Goal: Task Accomplishment & Management: Manage account settings

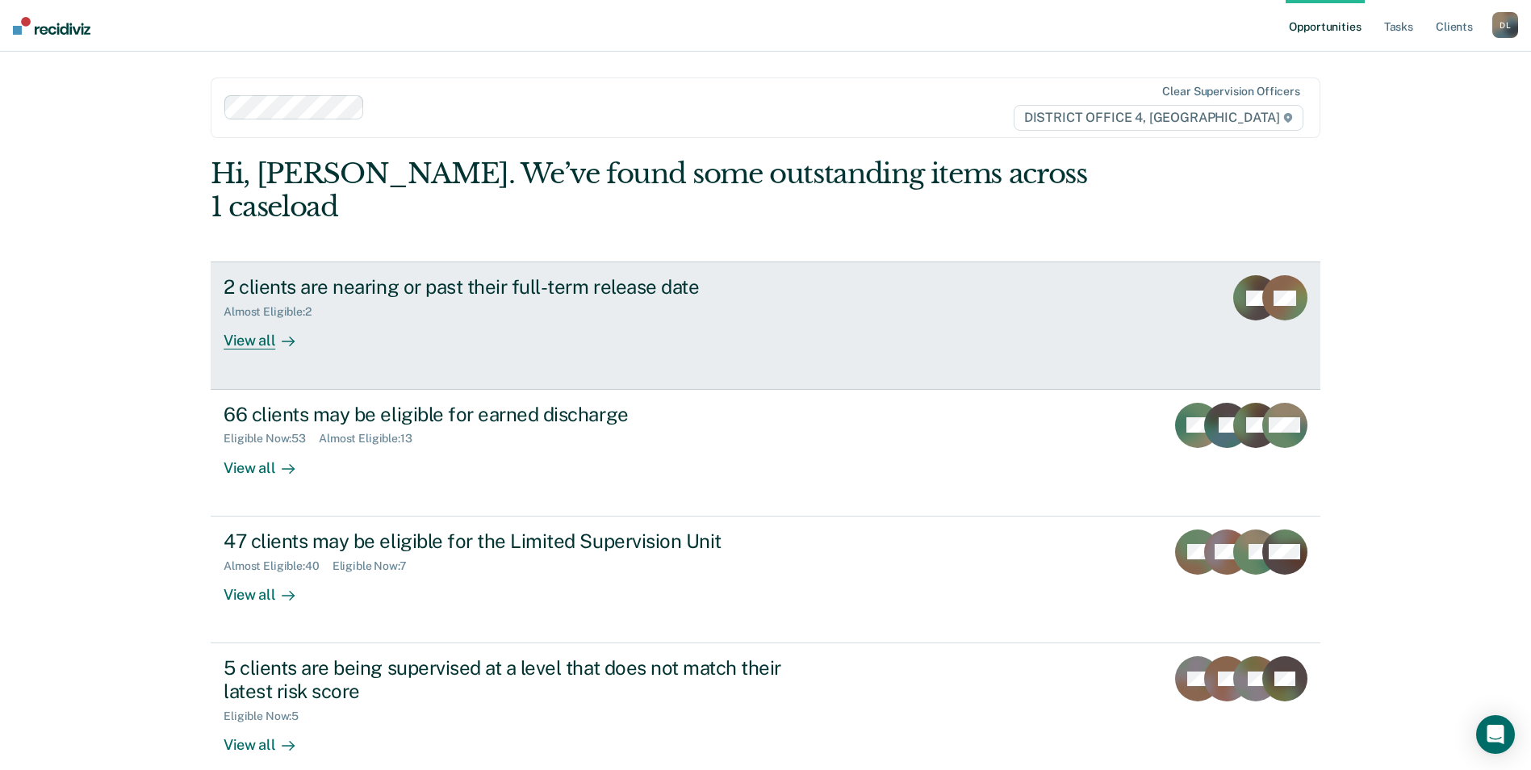
click at [246, 319] on div "View all" at bounding box center [269, 334] width 90 height 31
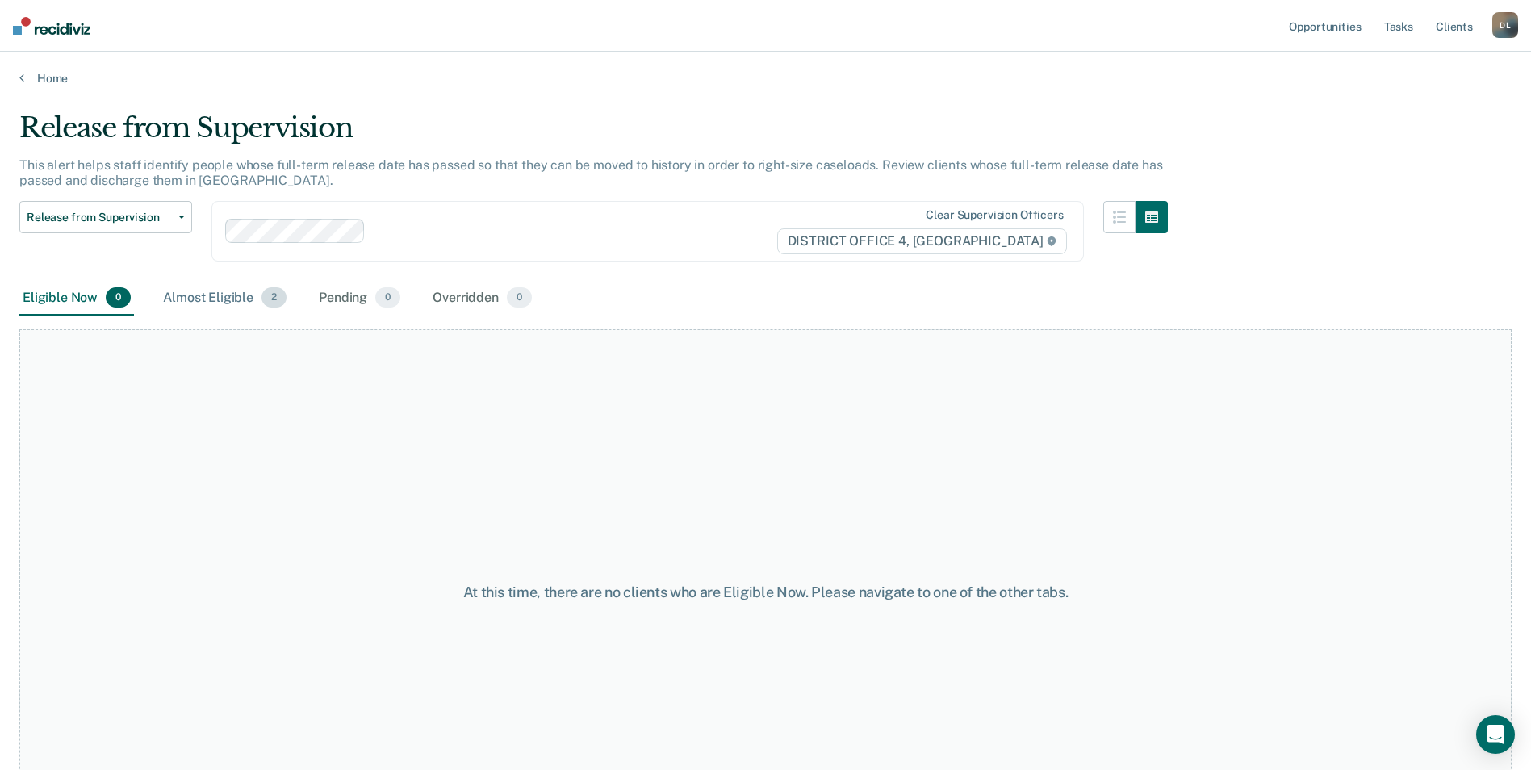
click at [206, 297] on div "Almost Eligible 2" at bounding box center [225, 299] width 130 height 36
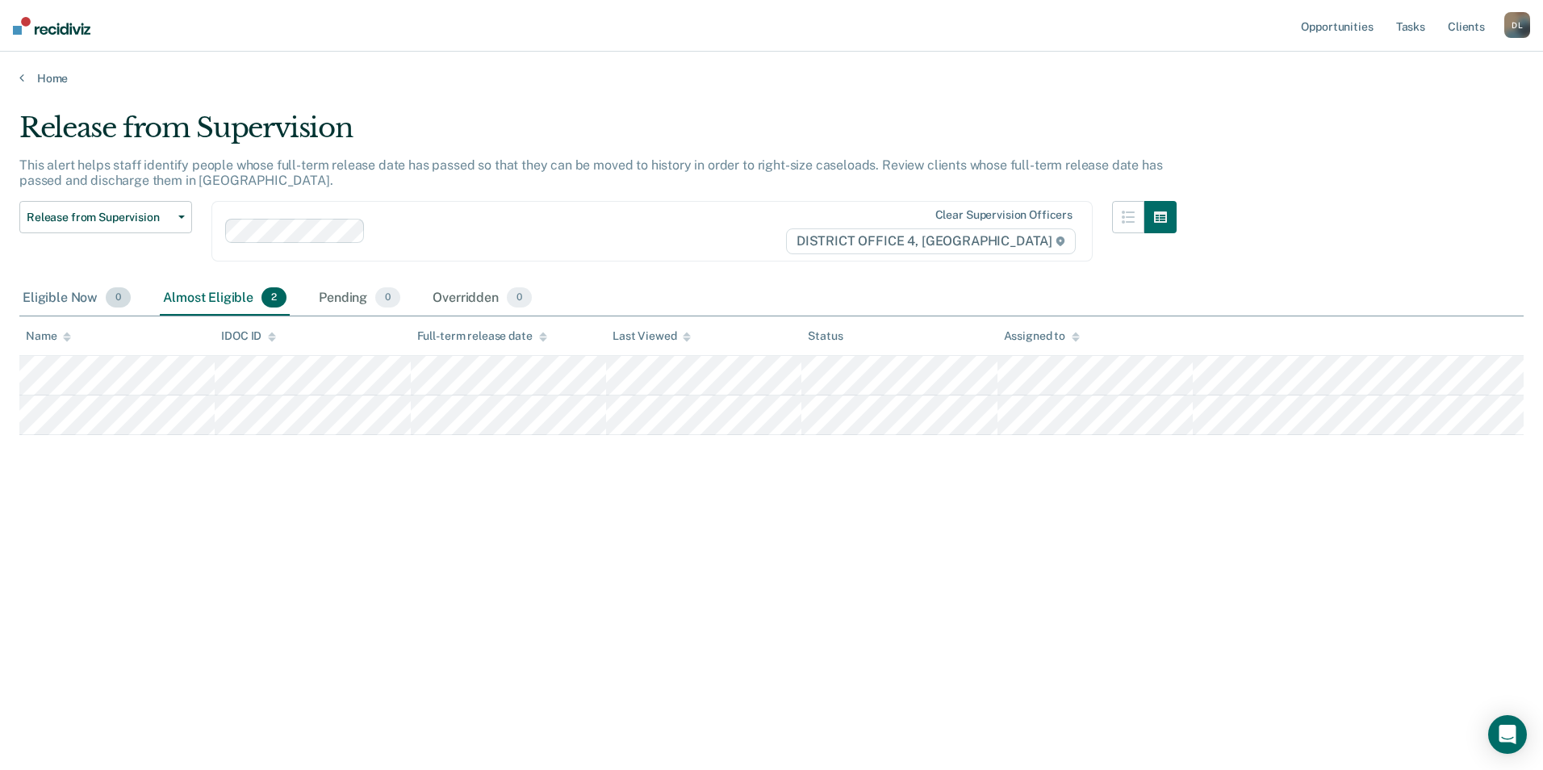
click at [55, 308] on div "Eligible Now 0" at bounding box center [76, 299] width 115 height 36
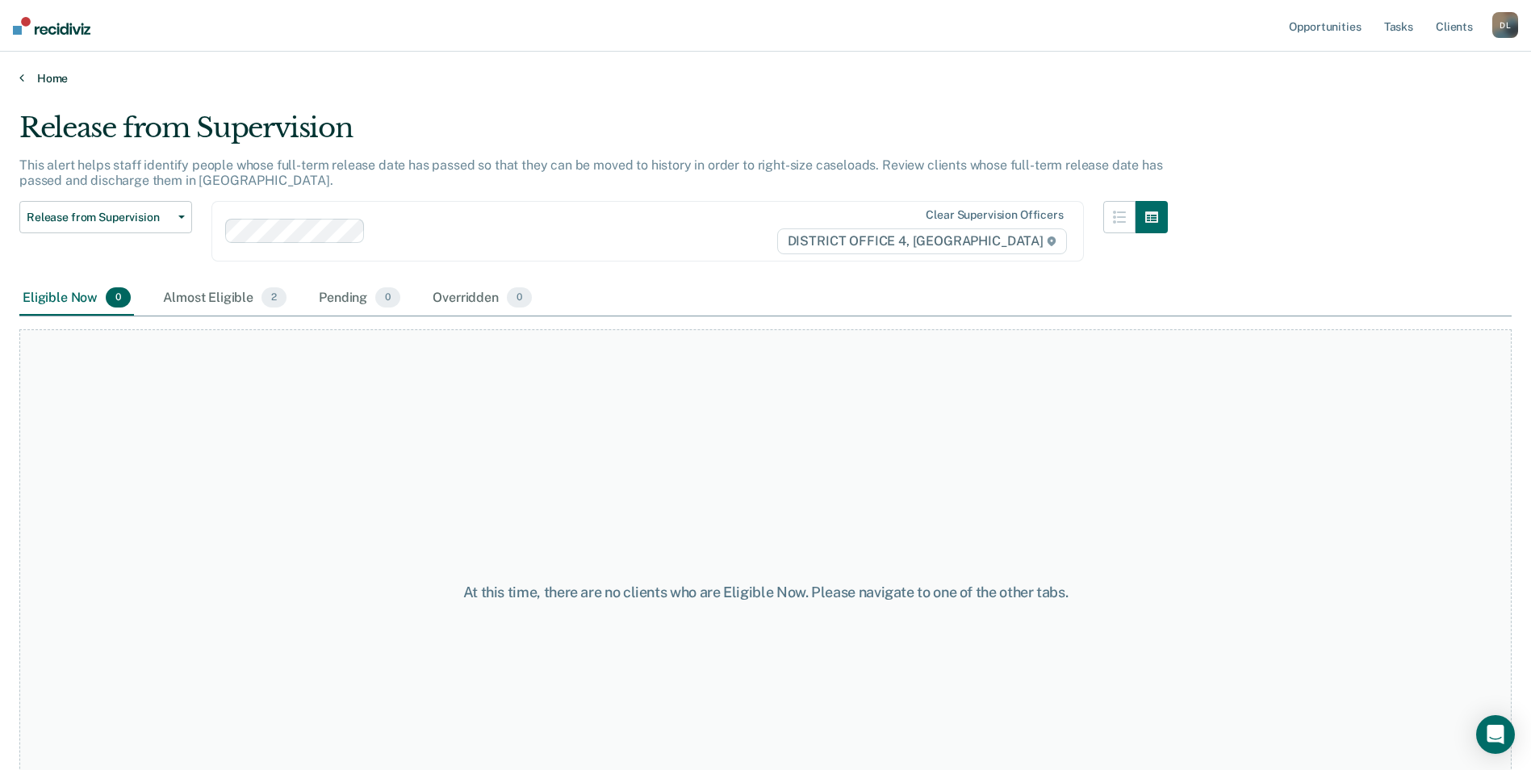
click at [66, 75] on link "Home" at bounding box center [765, 78] width 1492 height 15
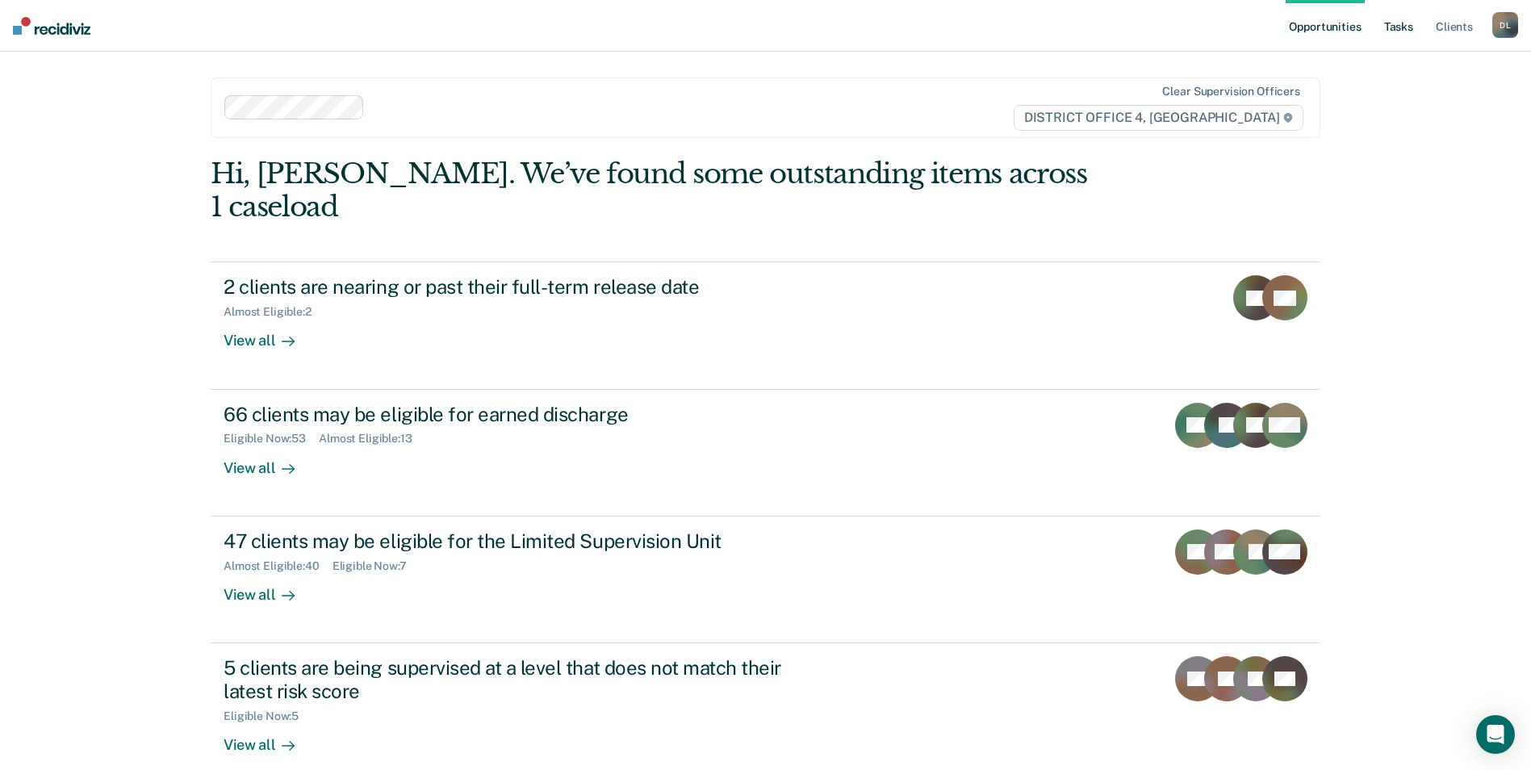
click at [1403, 32] on link "Tasks" at bounding box center [1399, 26] width 36 height 52
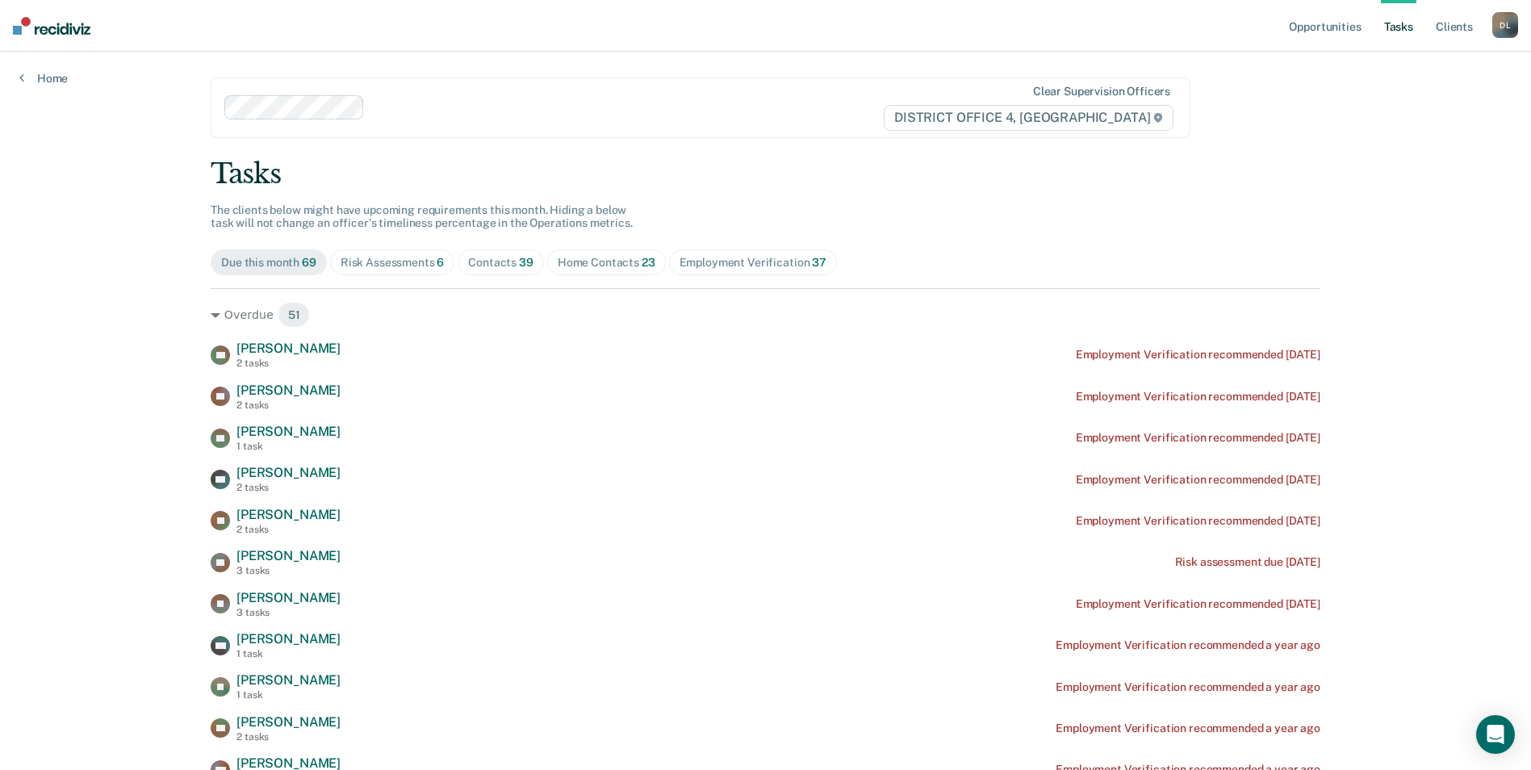
click at [596, 264] on div "Home Contacts 23" at bounding box center [607, 263] width 98 height 14
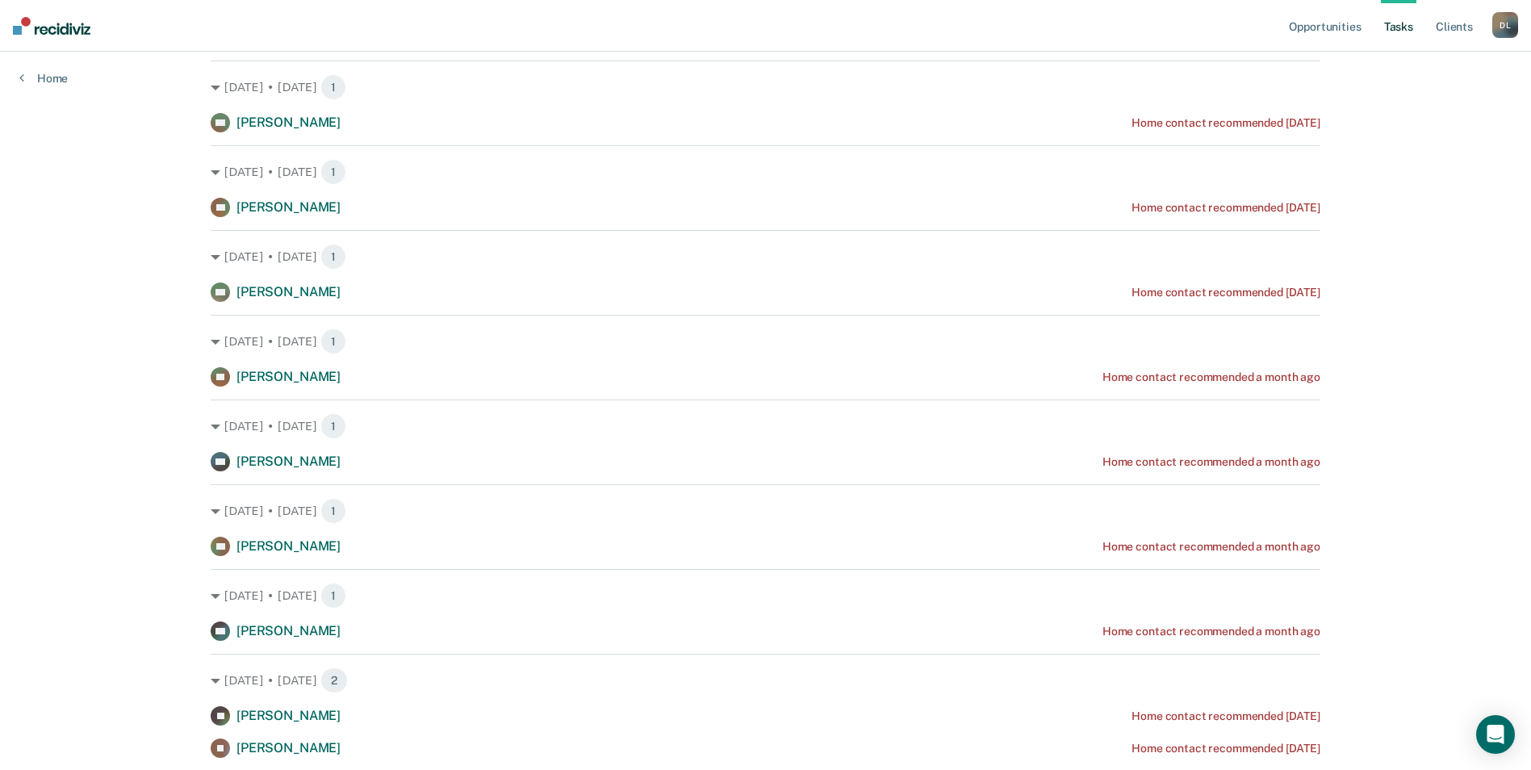
scroll to position [404, 0]
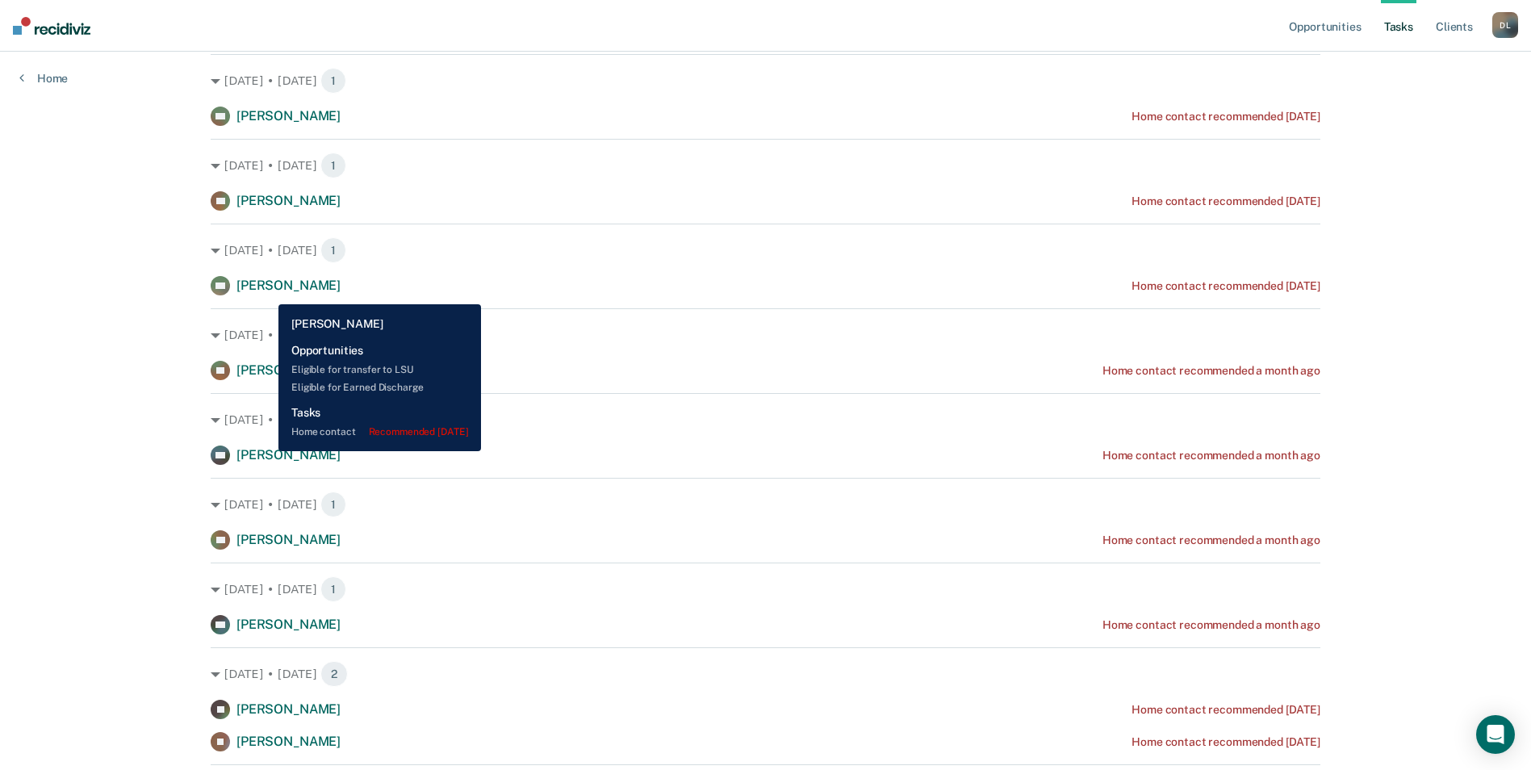
click at [266, 292] on span "[PERSON_NAME]" at bounding box center [288, 285] width 104 height 15
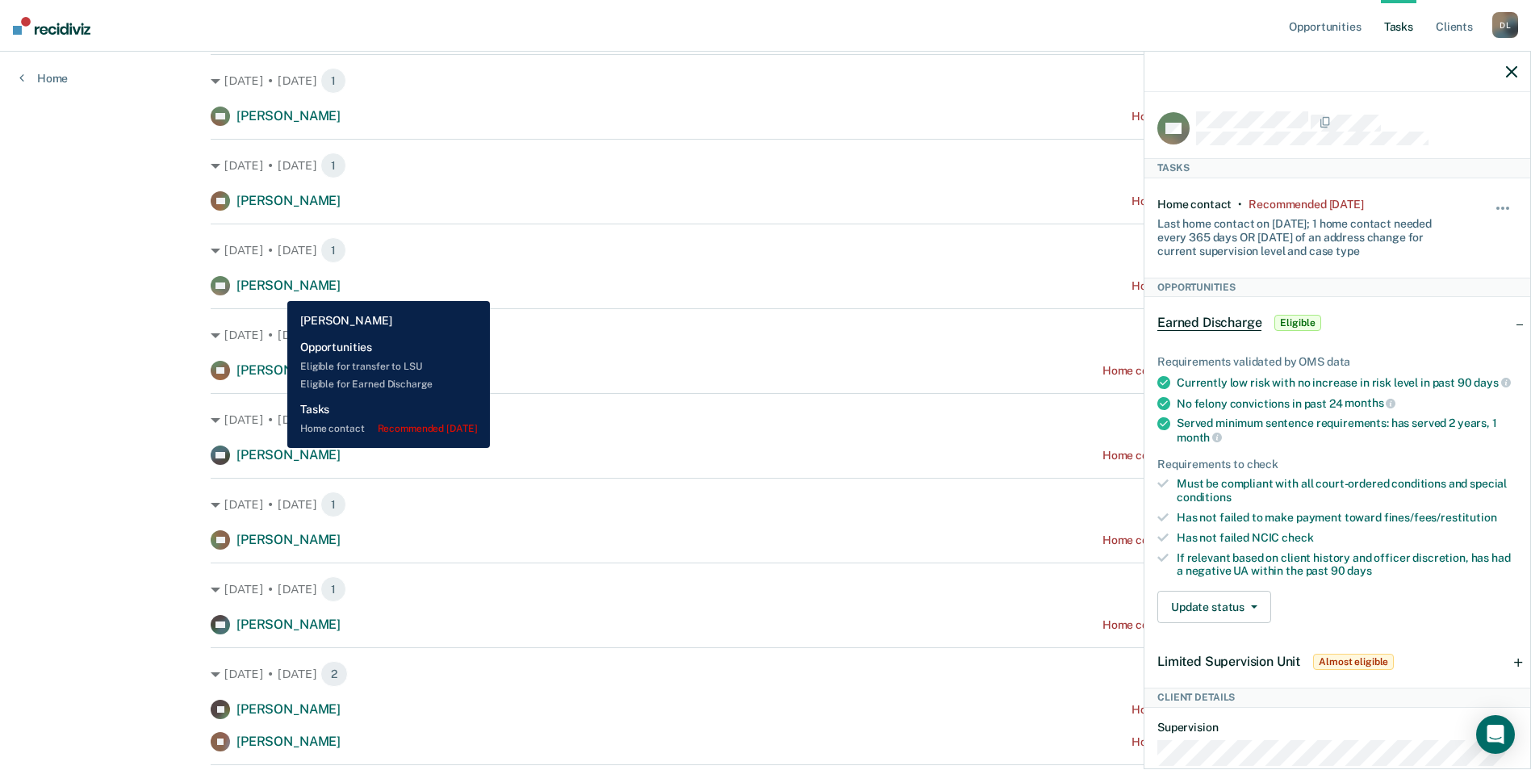
click at [275, 289] on span "[PERSON_NAME]" at bounding box center [288, 285] width 104 height 15
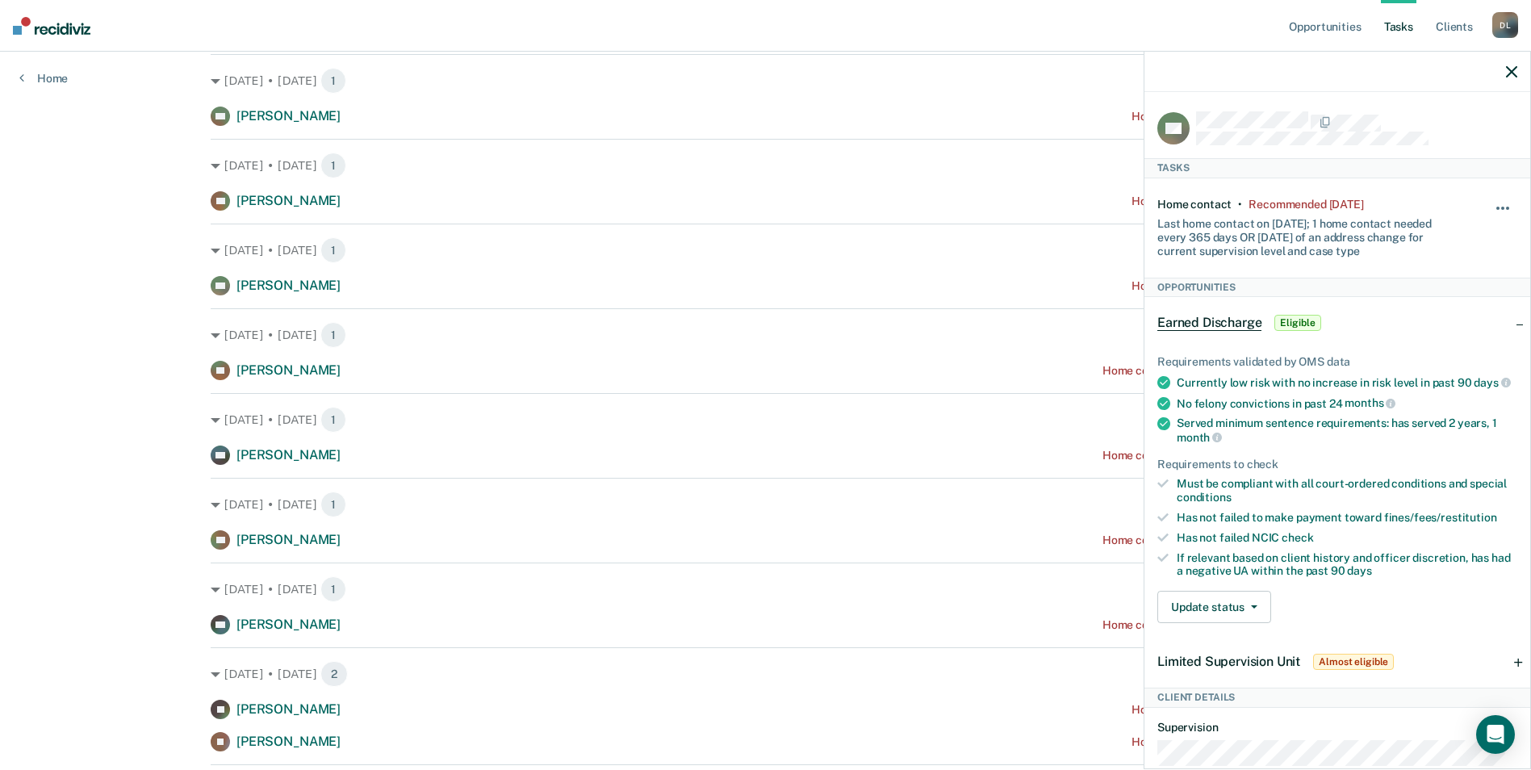
click at [1490, 203] on button "button" at bounding box center [1503, 216] width 27 height 26
click at [1451, 287] on button "7 days" at bounding box center [1459, 285] width 116 height 26
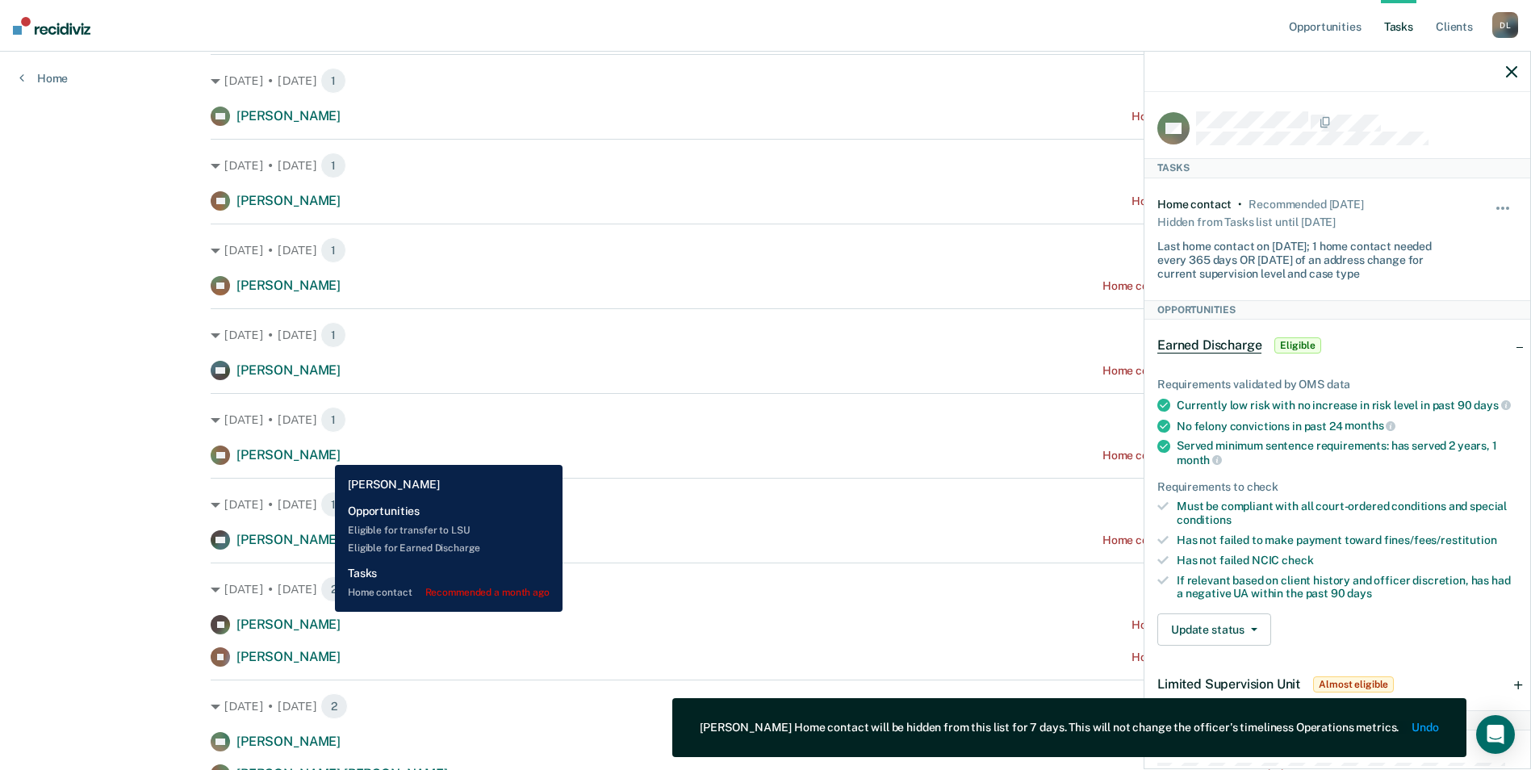
click at [323, 453] on span "[PERSON_NAME]" at bounding box center [288, 454] width 104 height 15
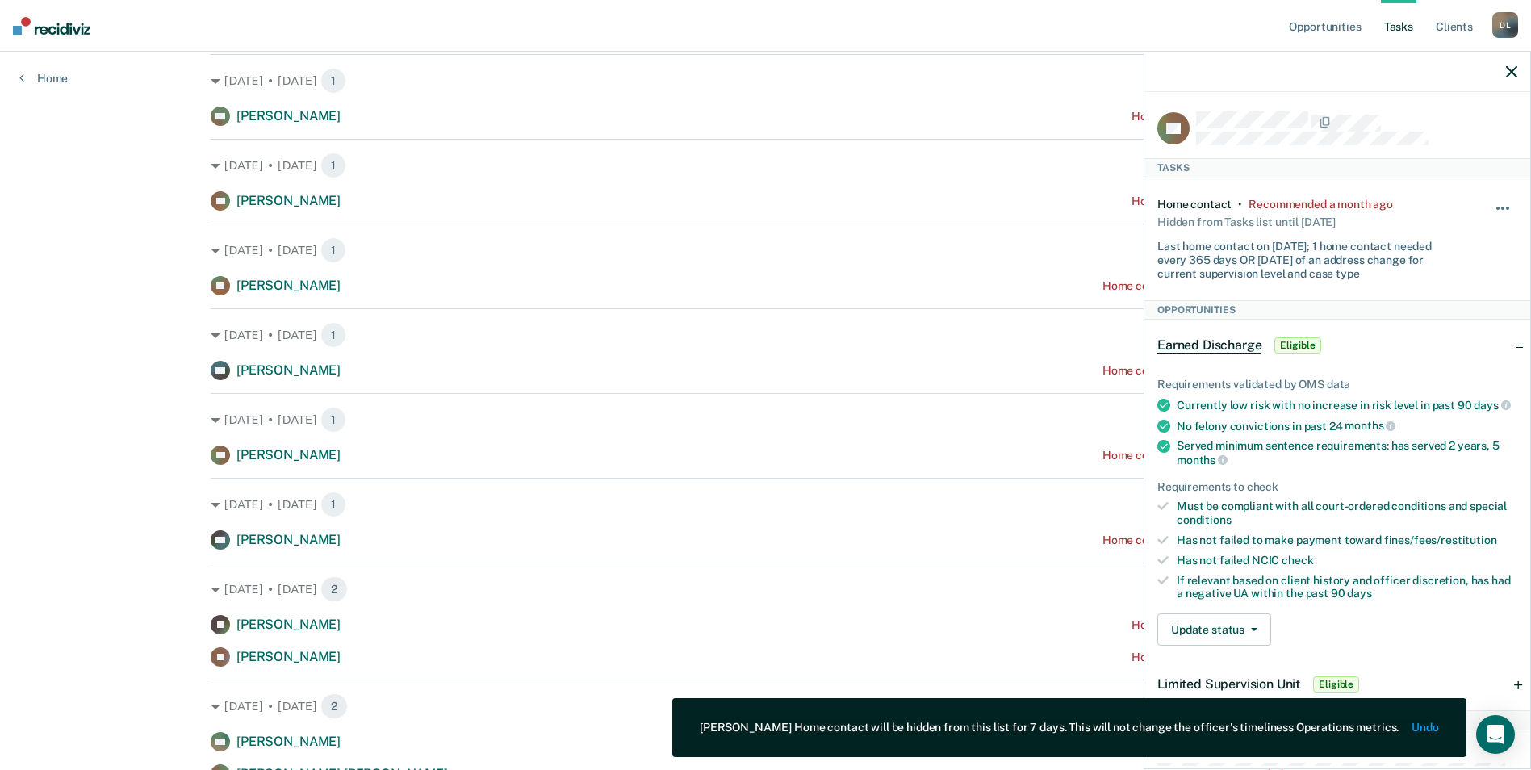
click at [1492, 207] on button "button" at bounding box center [1503, 216] width 27 height 26
click at [1448, 286] on button "7 days" at bounding box center [1459, 285] width 116 height 26
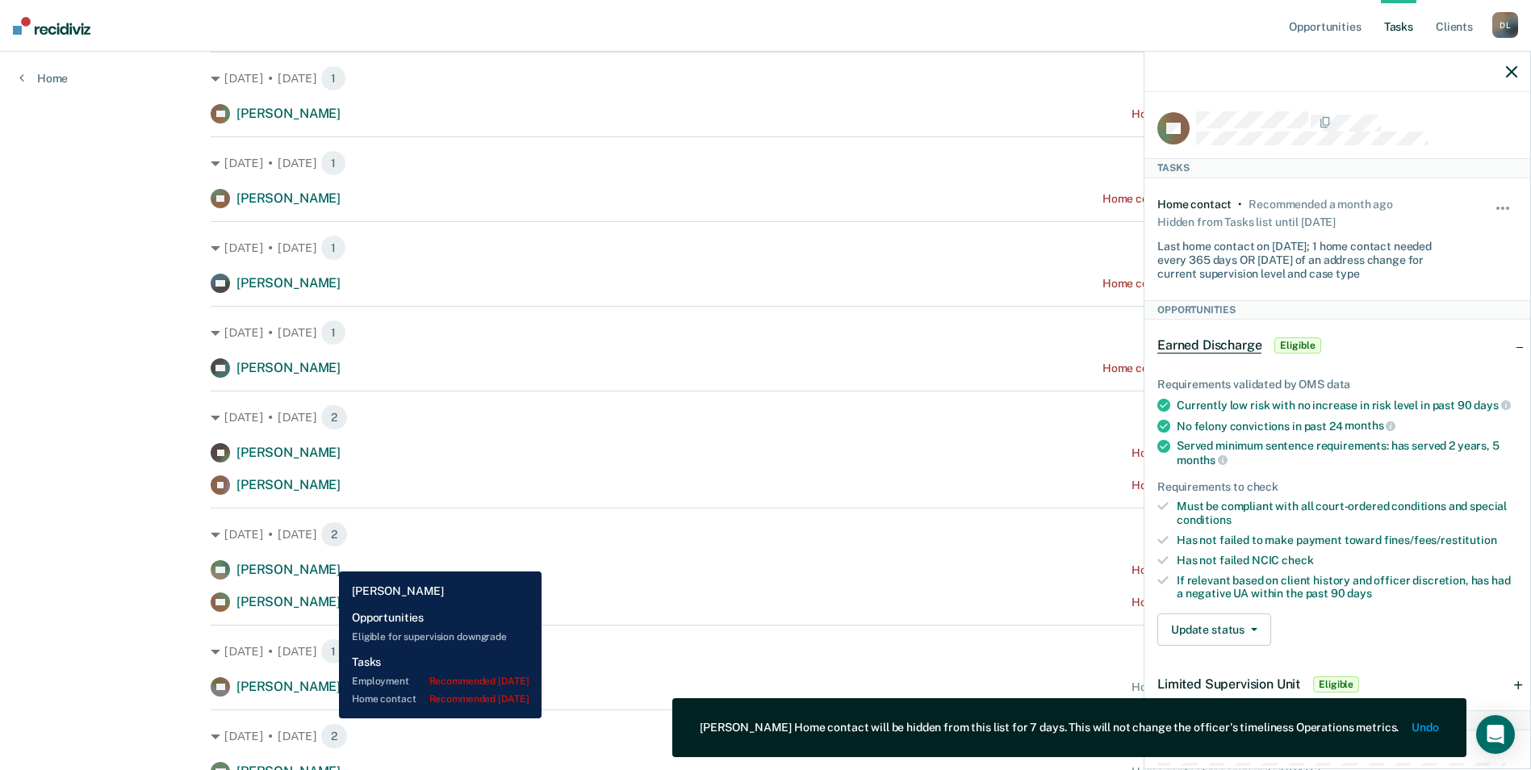
scroll to position [646, 0]
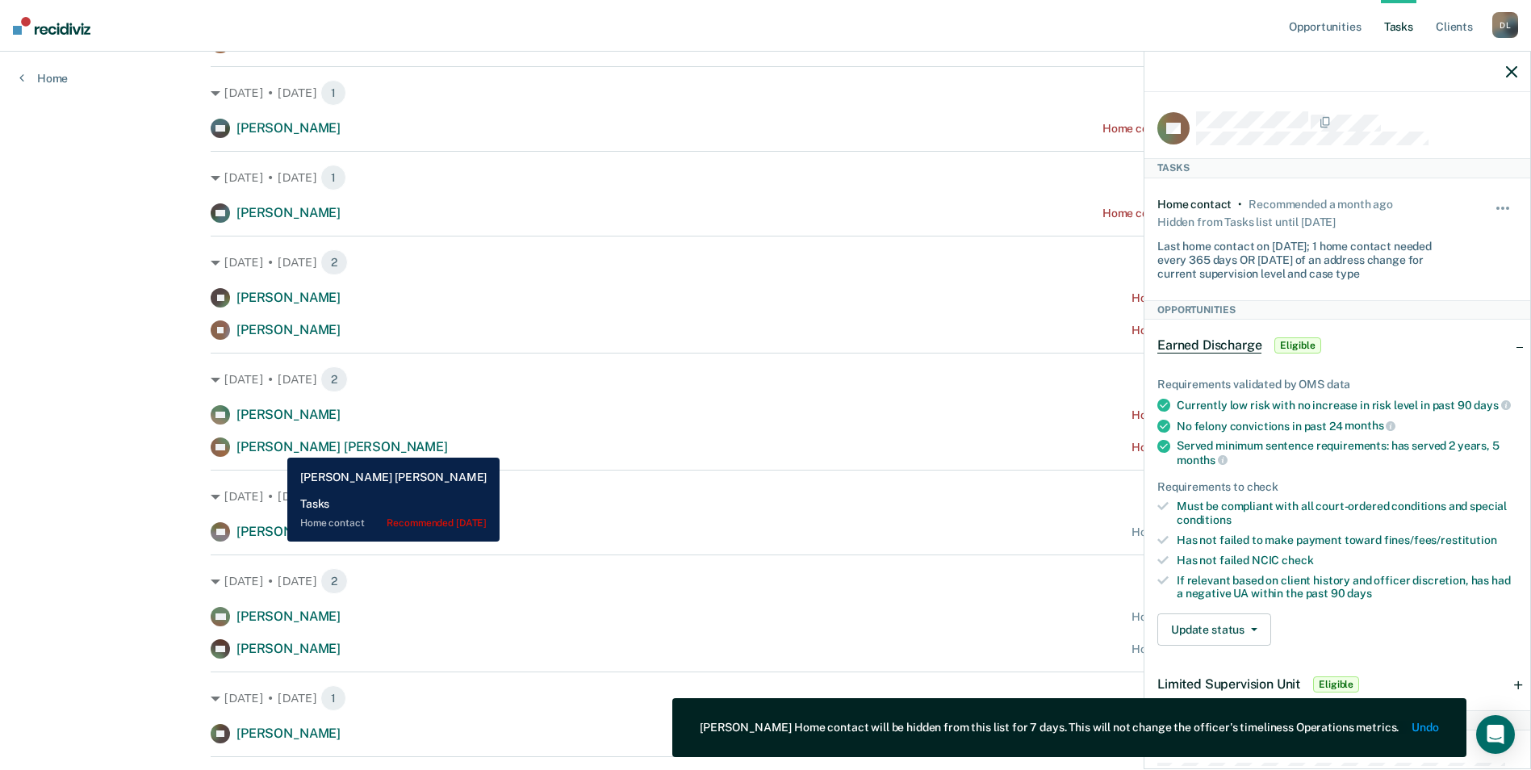
click at [274, 446] on span "[PERSON_NAME] [PERSON_NAME]" at bounding box center [341, 446] width 211 height 15
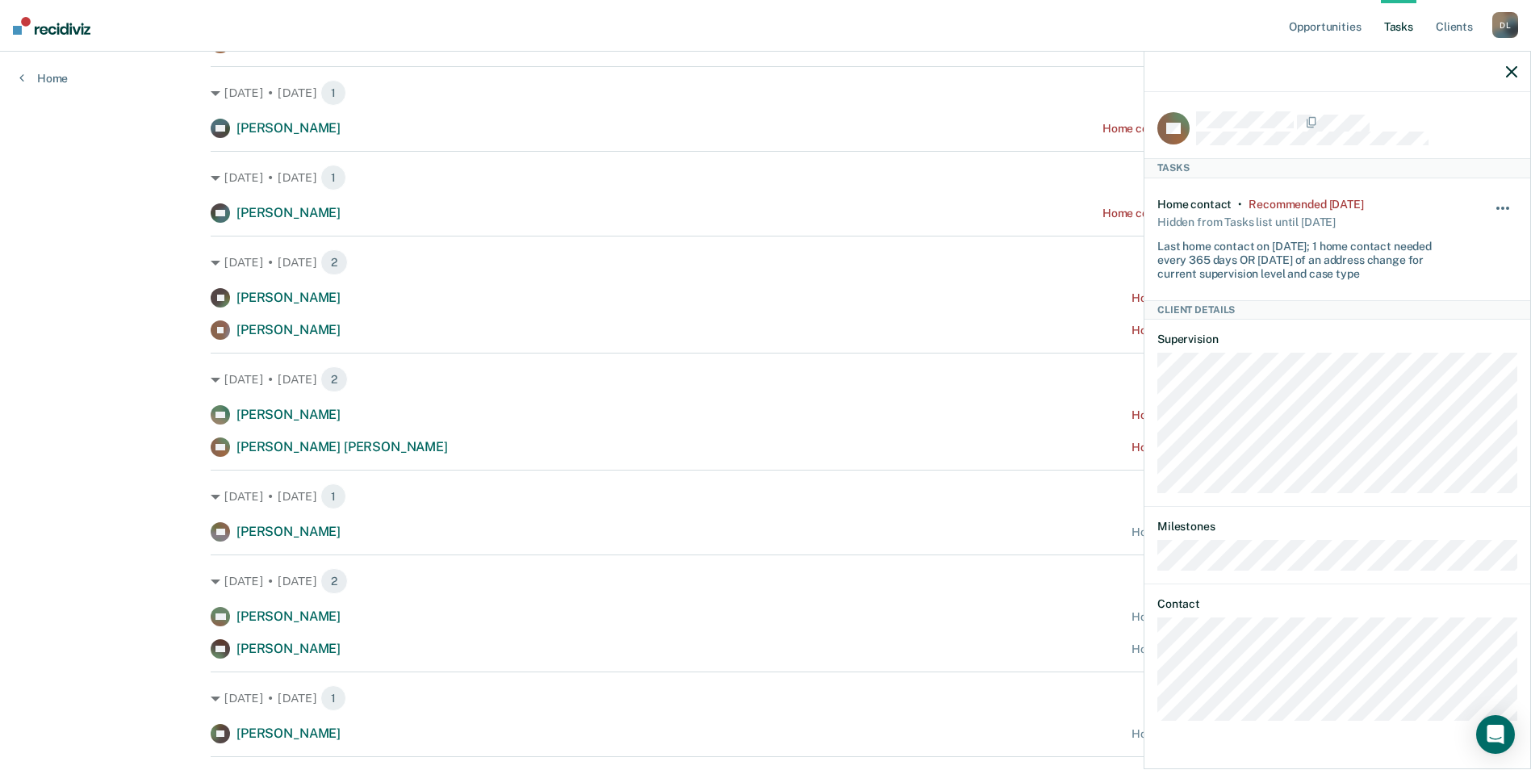
click at [1500, 203] on button "button" at bounding box center [1503, 216] width 27 height 26
click at [1442, 277] on button "7 days" at bounding box center [1459, 285] width 116 height 26
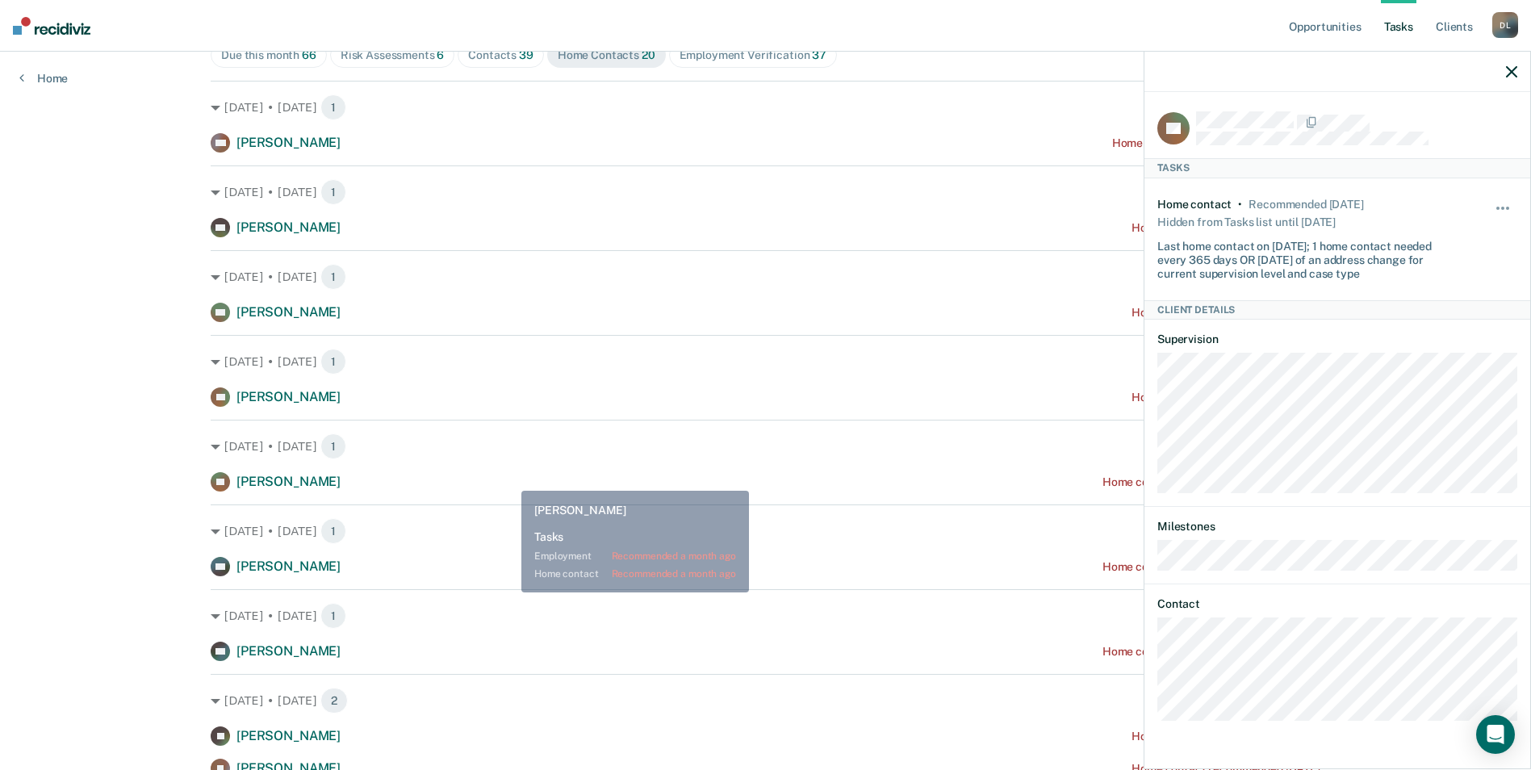
scroll to position [0, 0]
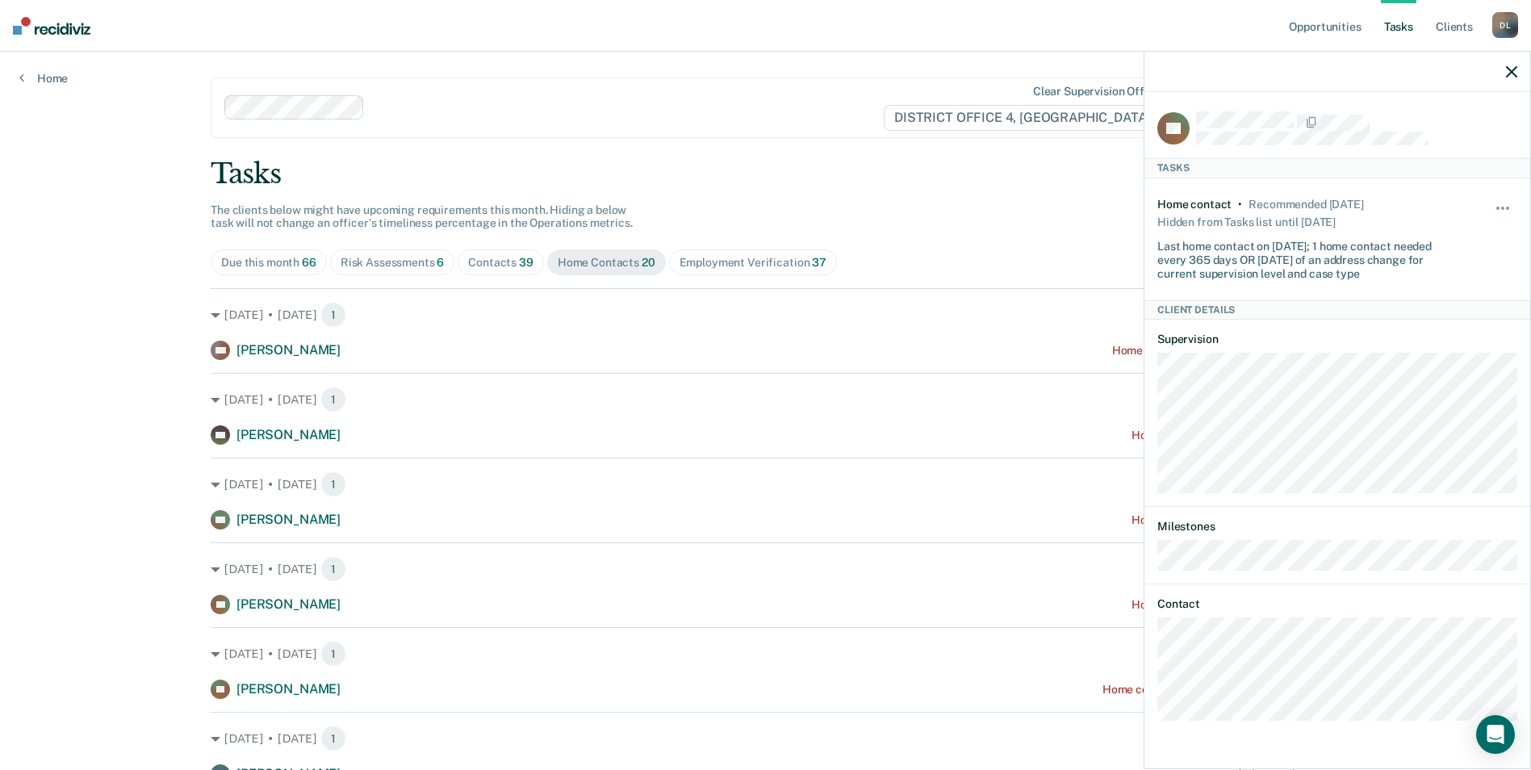
click at [268, 264] on div "Due this month 66" at bounding box center [268, 263] width 95 height 14
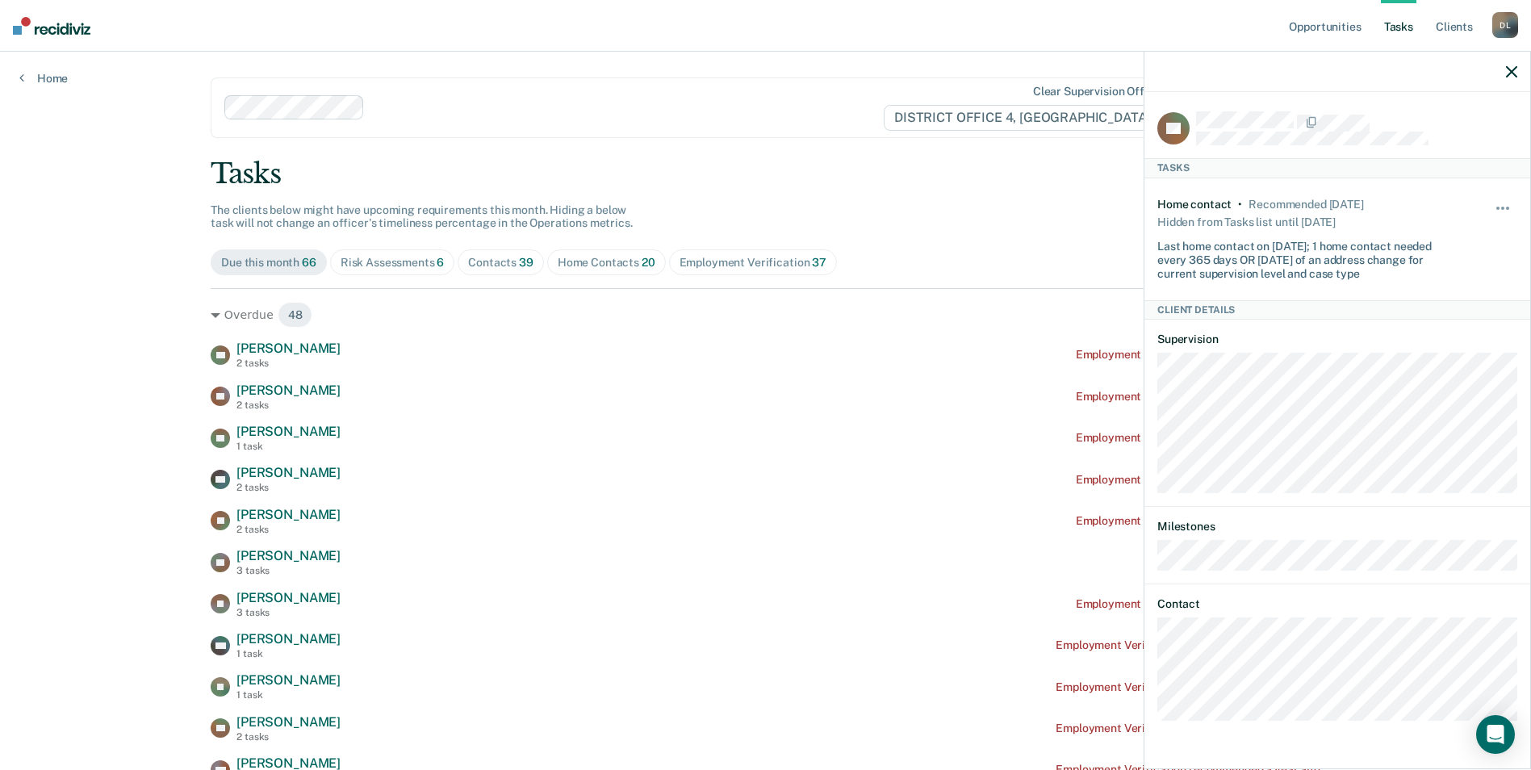
drag, startPoint x: 262, startPoint y: 248, endPoint x: 271, endPoint y: 248, distance: 9.7
click at [1513, 66] on icon "button" at bounding box center [1511, 71] width 11 height 11
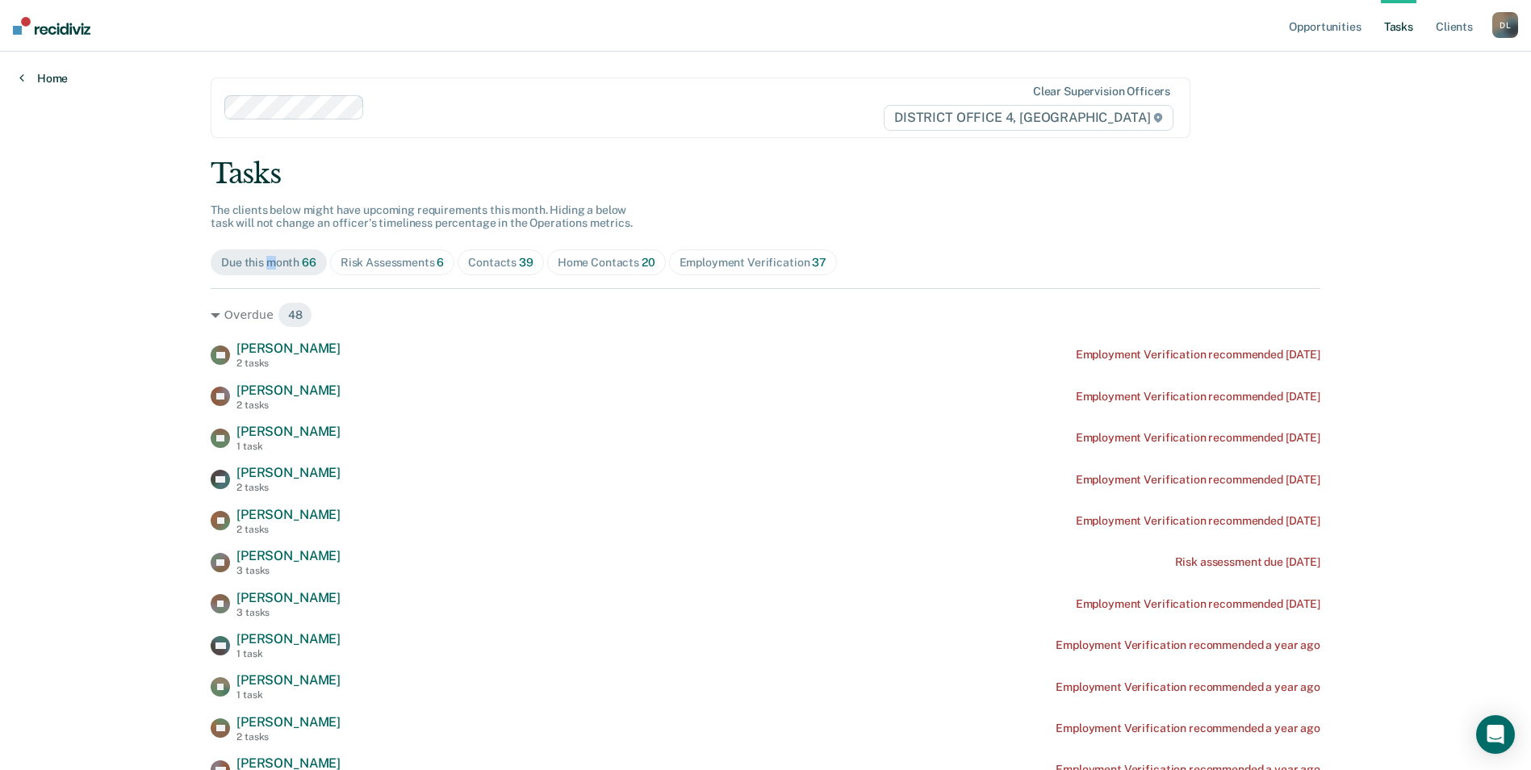
click at [29, 77] on link "Home" at bounding box center [43, 78] width 48 height 15
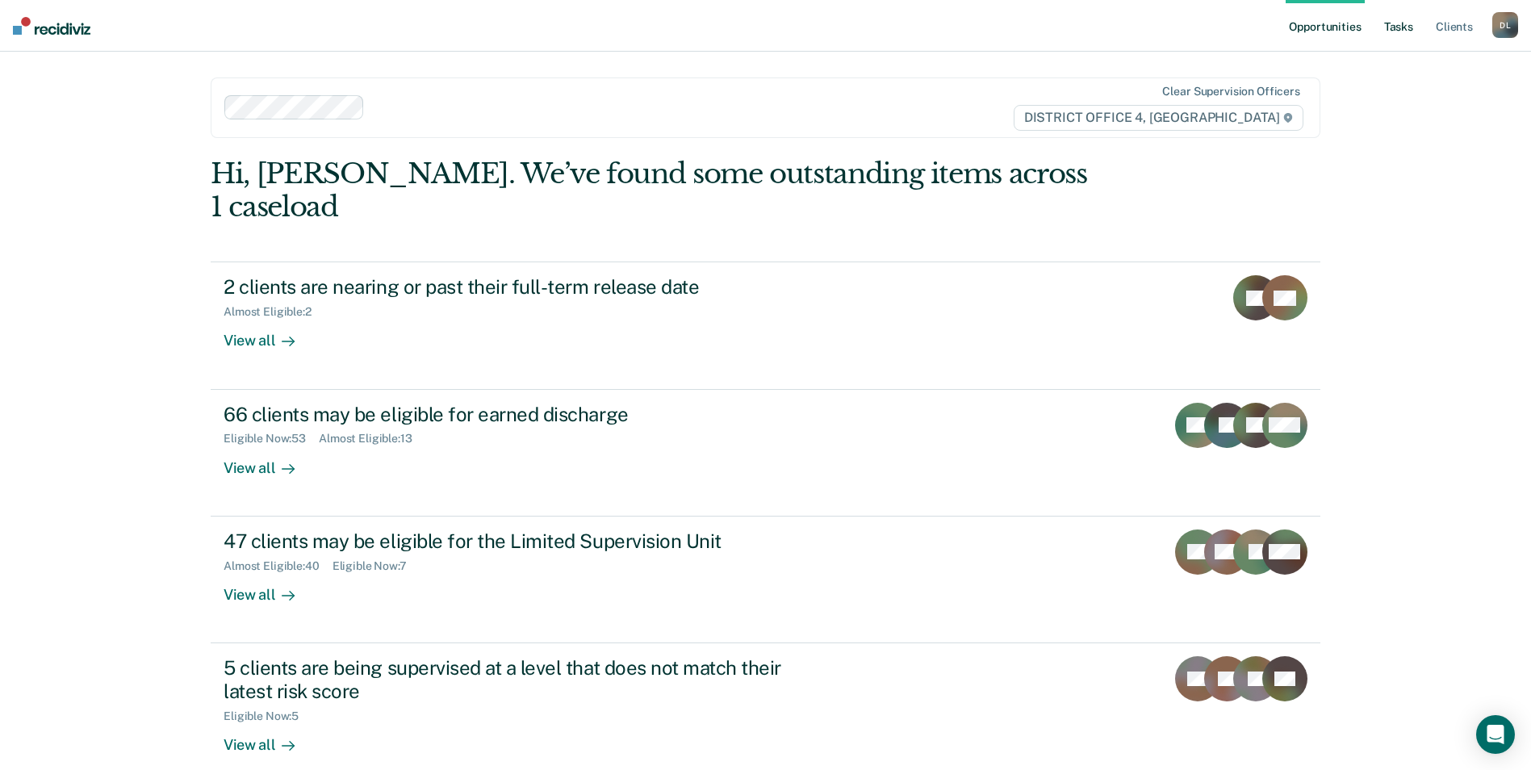
click at [1397, 28] on link "Tasks" at bounding box center [1399, 26] width 36 height 52
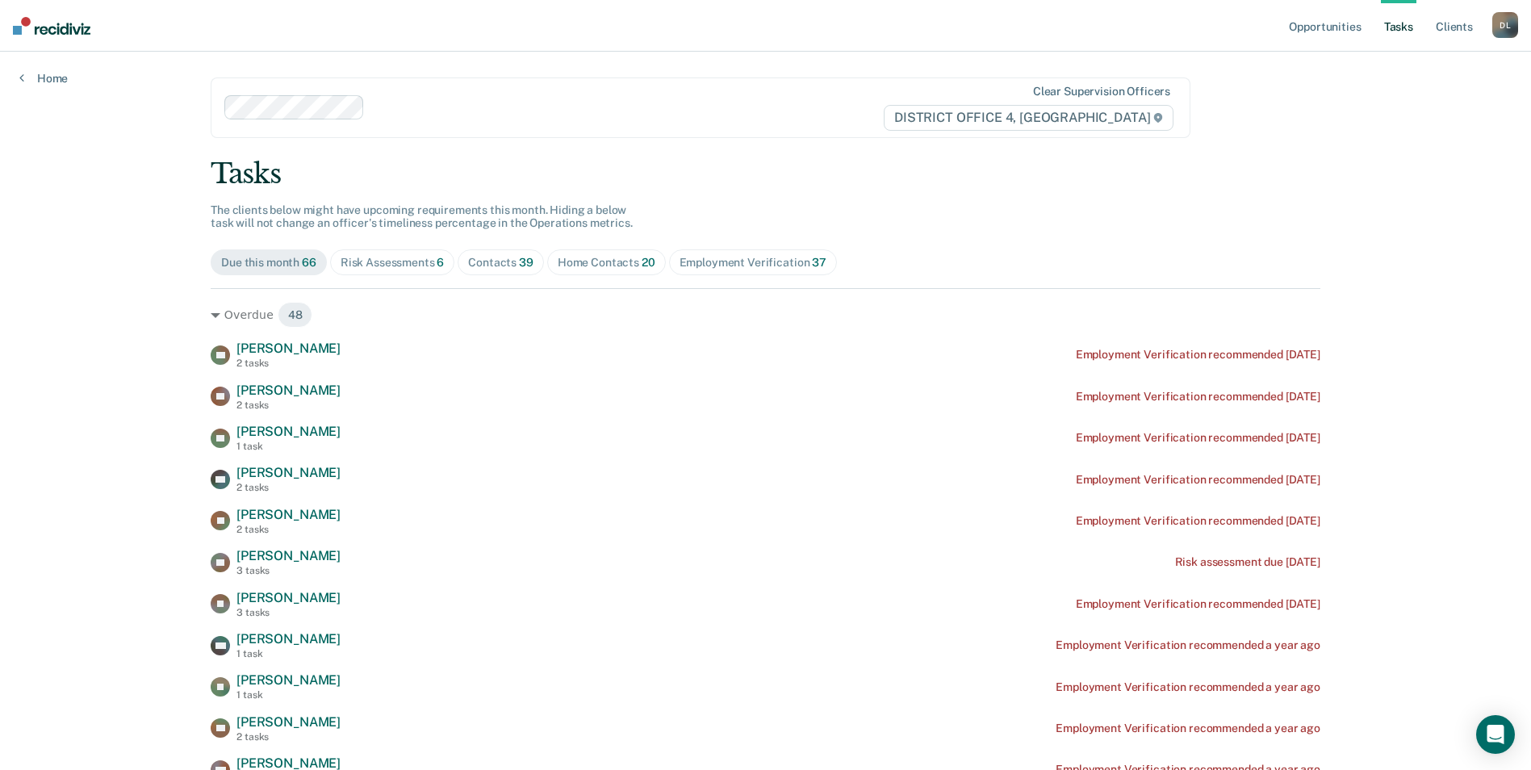
drag, startPoint x: 580, startPoint y: 263, endPoint x: 588, endPoint y: 269, distance: 9.9
click at [581, 266] on div "Home Contacts 20" at bounding box center [607, 263] width 98 height 14
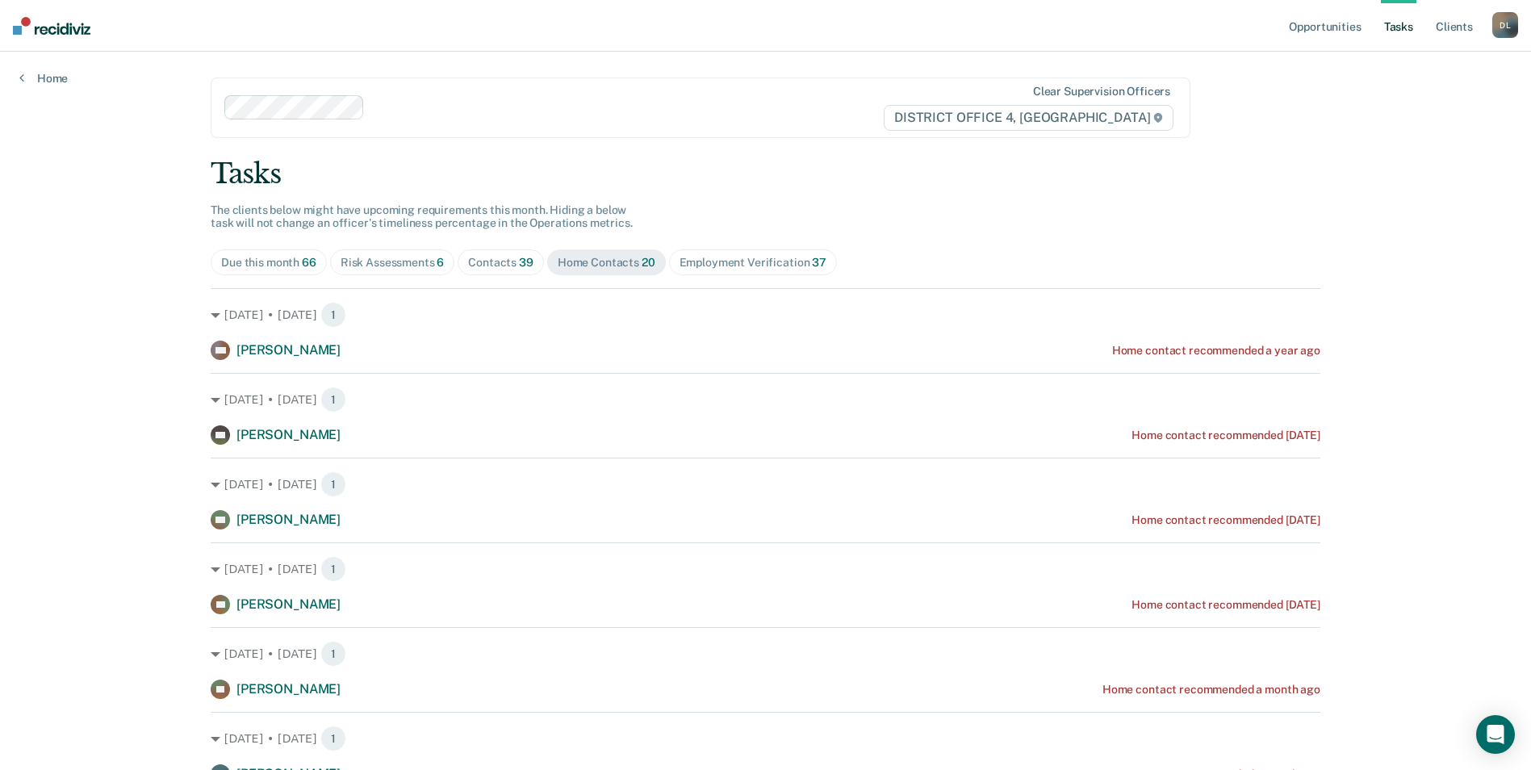
click at [488, 264] on div "Contacts 39" at bounding box center [500, 263] width 65 height 14
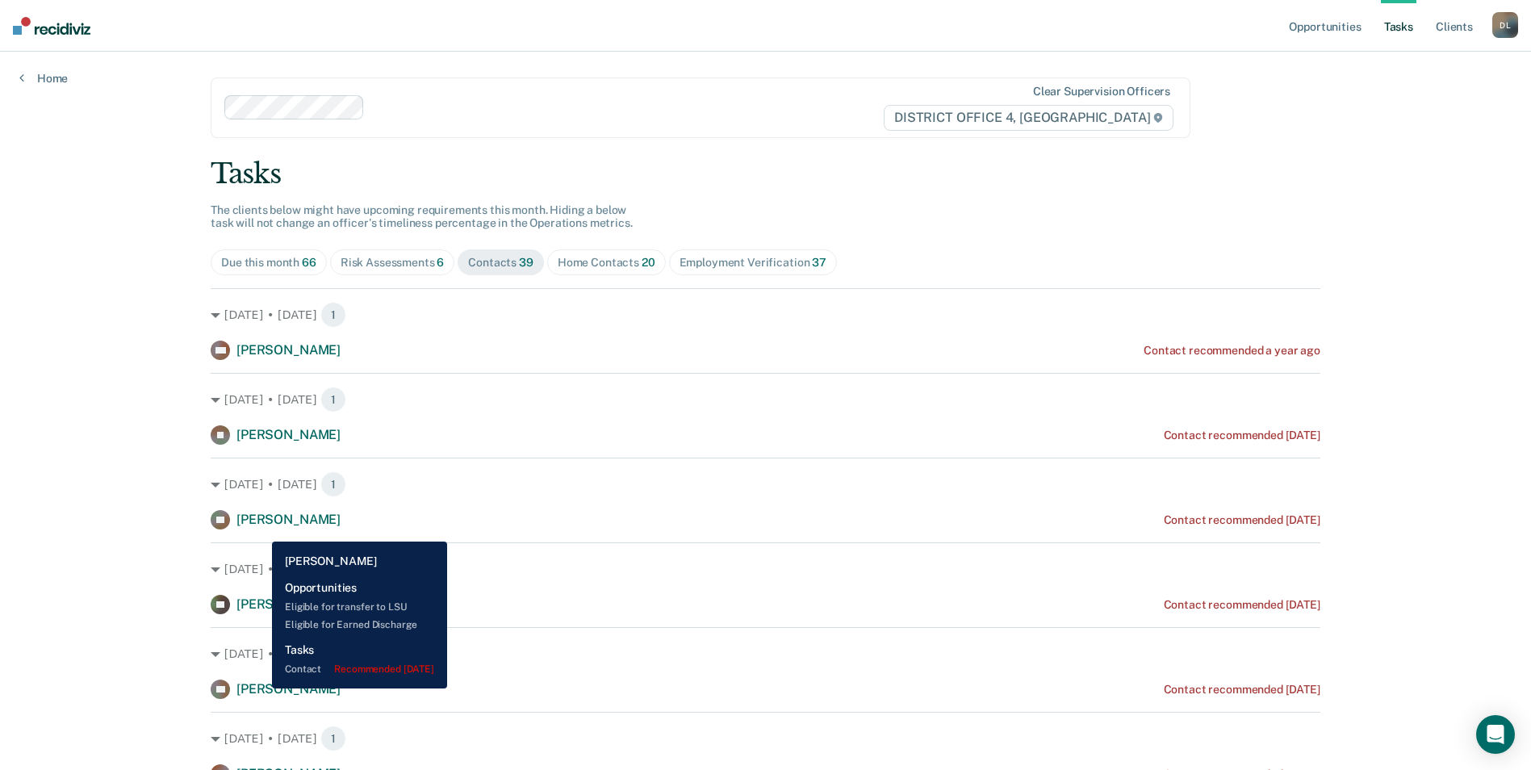
click at [260, 688] on span "[PERSON_NAME]" at bounding box center [288, 688] width 104 height 15
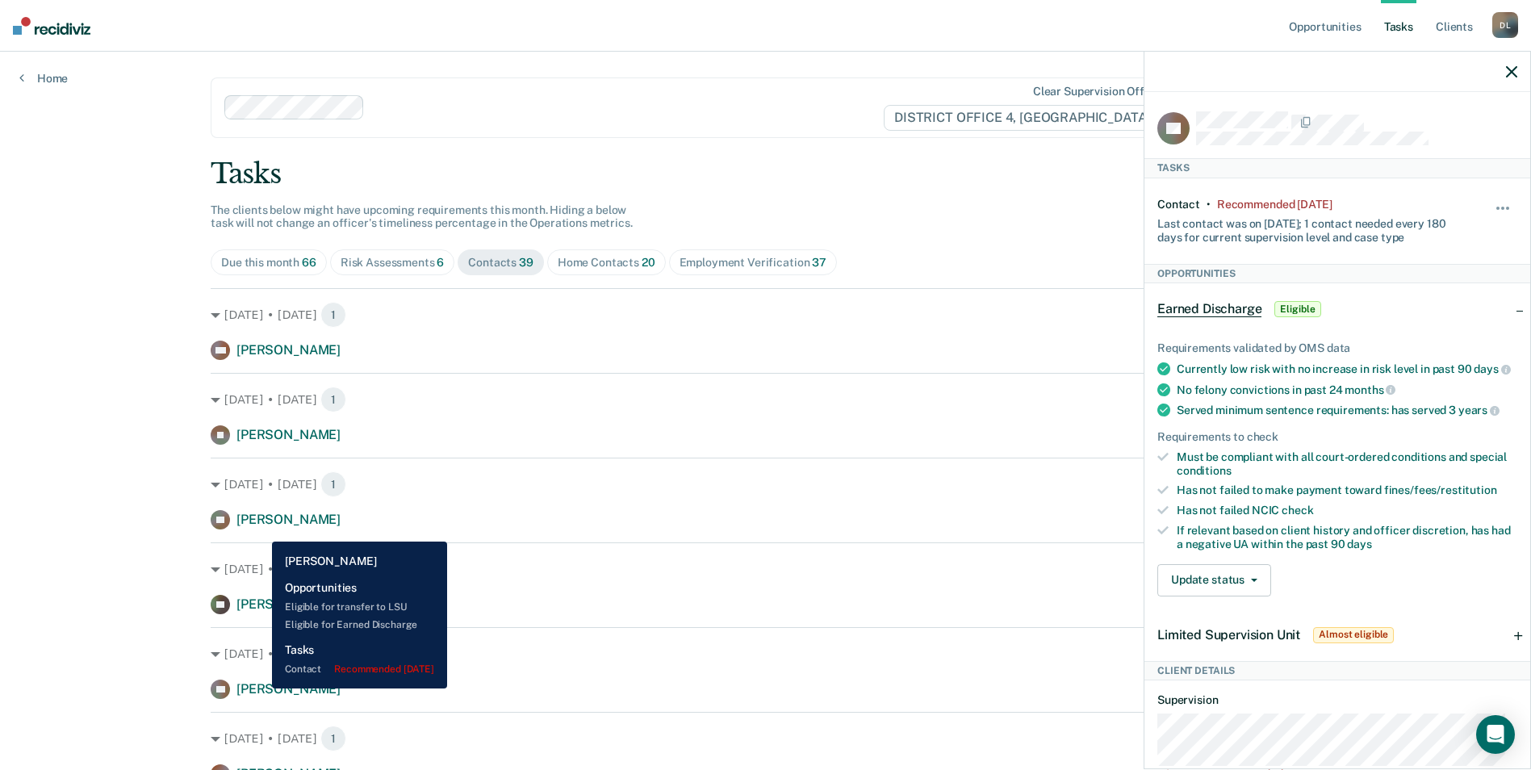
drag, startPoint x: 260, startPoint y: 688, endPoint x: 66, endPoint y: 275, distance: 456.4
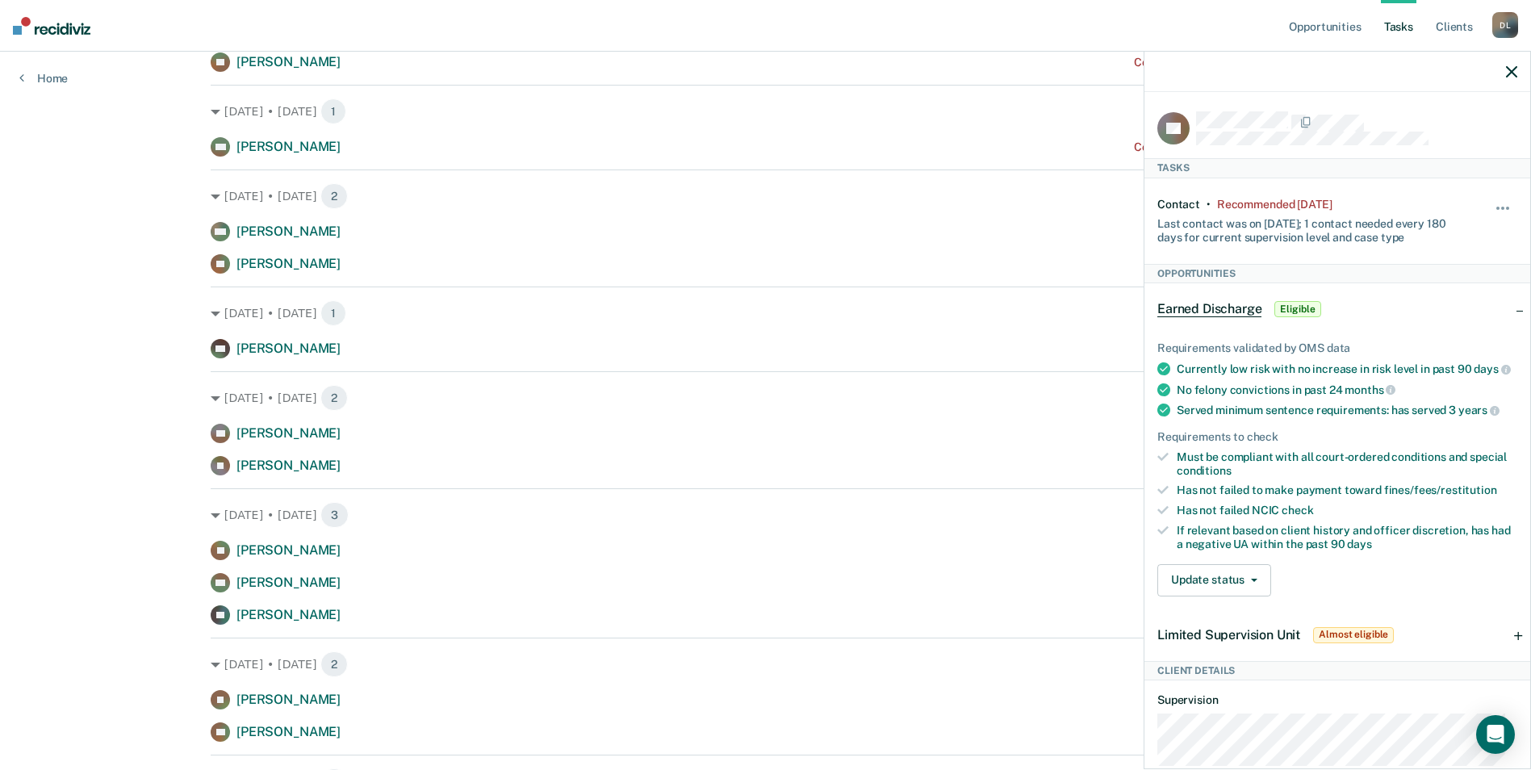
scroll to position [1130, 0]
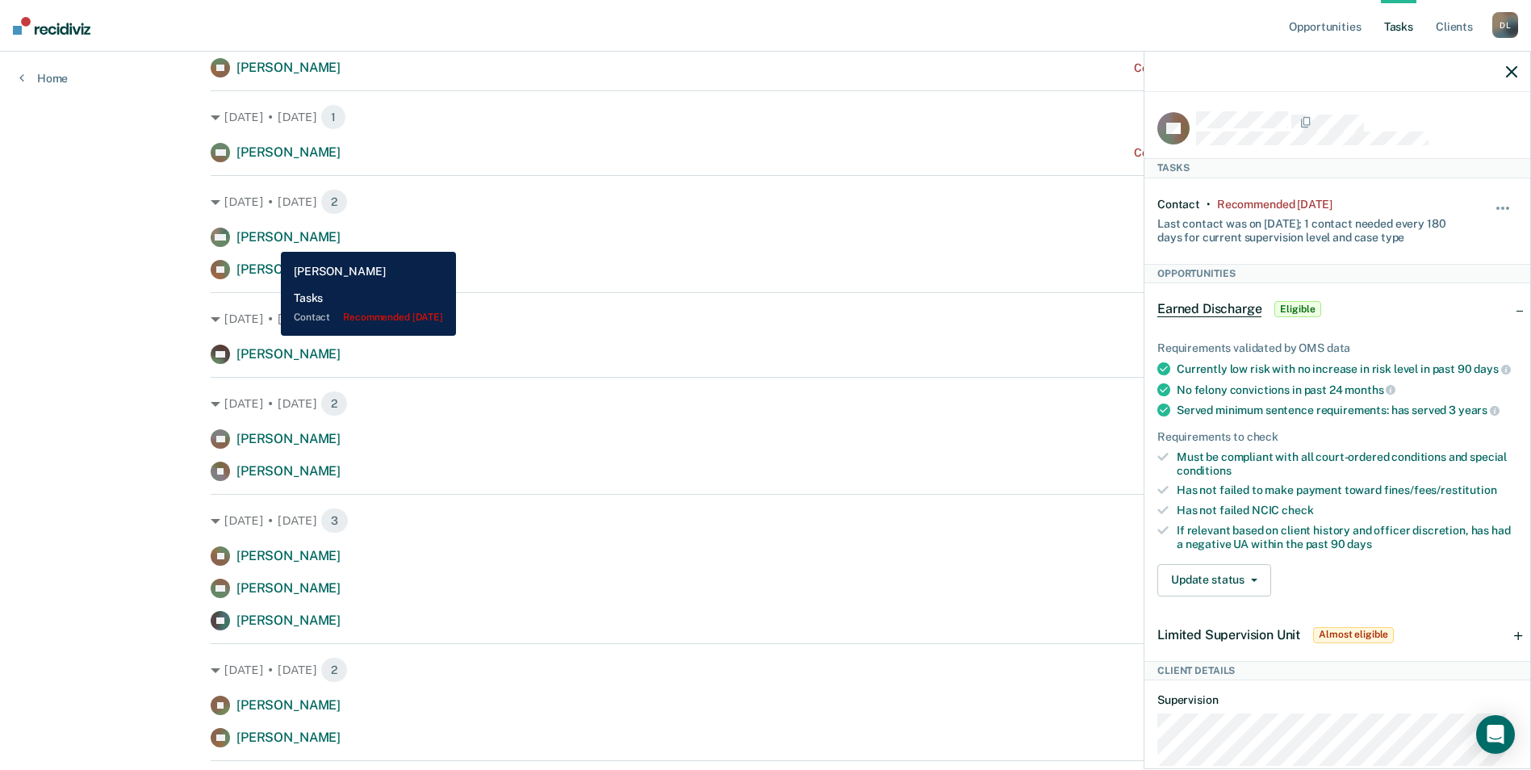
click at [270, 241] on span "[PERSON_NAME]" at bounding box center [288, 236] width 104 height 15
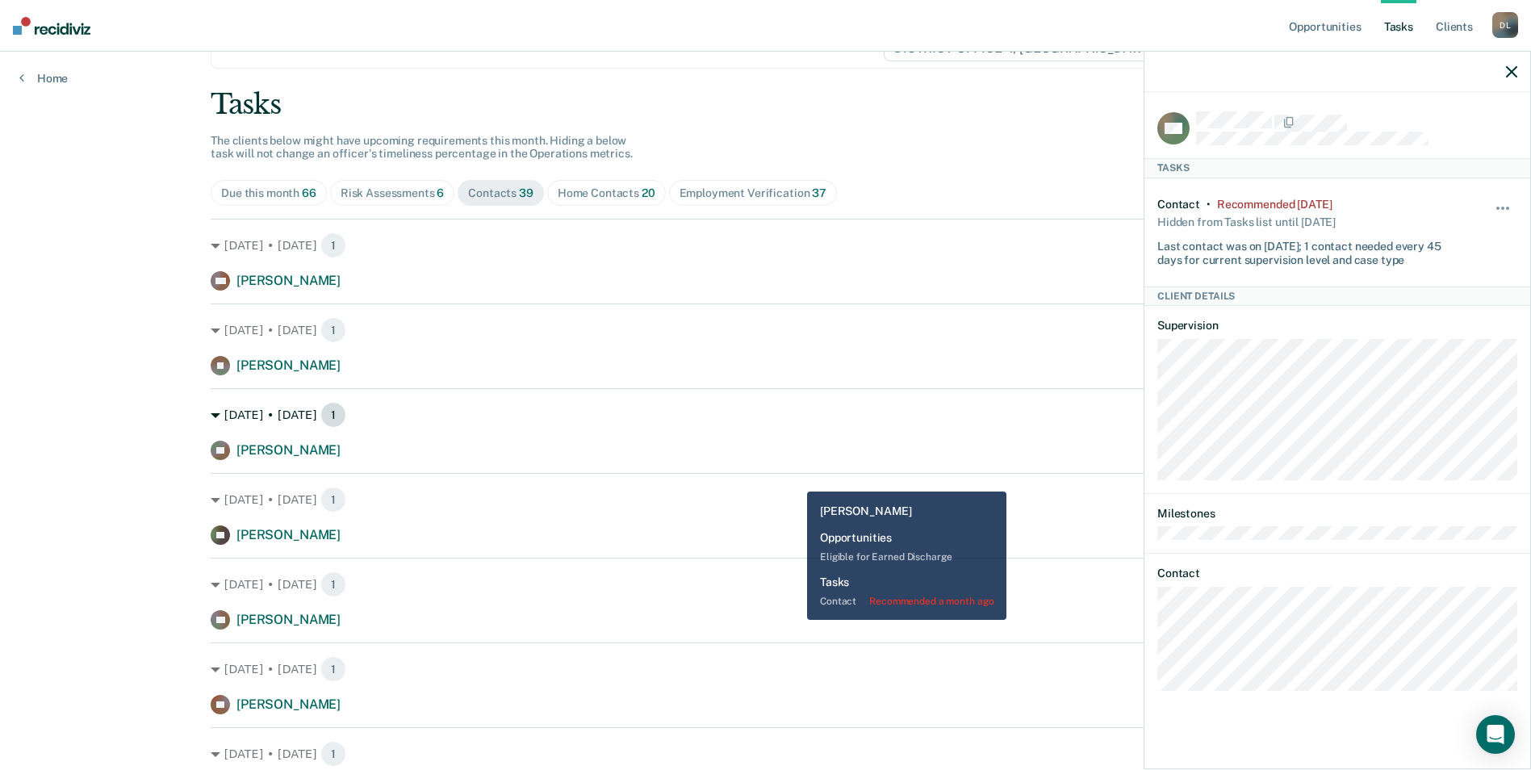
scroll to position [0, 0]
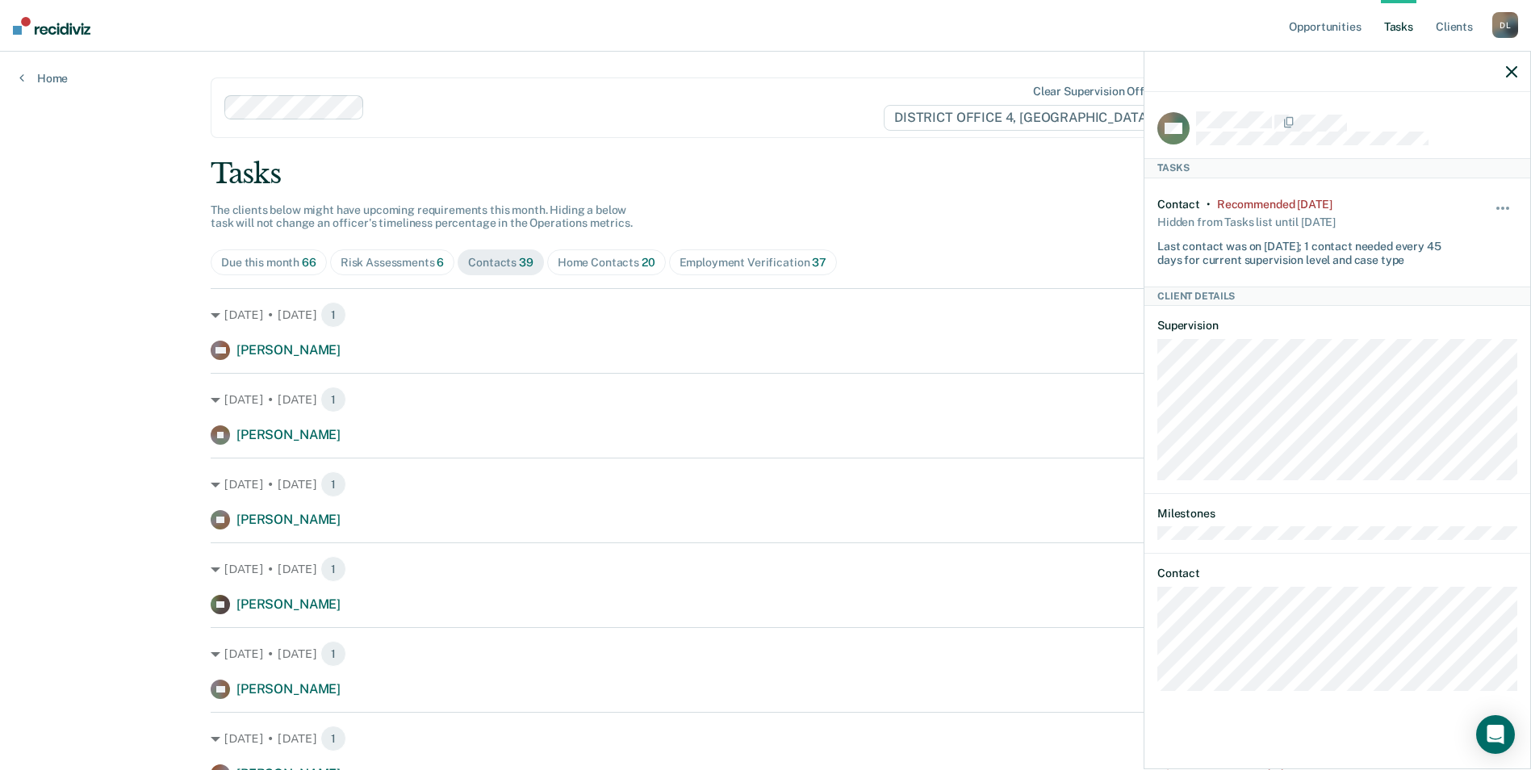
click at [596, 264] on div "Home Contacts 20" at bounding box center [607, 263] width 98 height 14
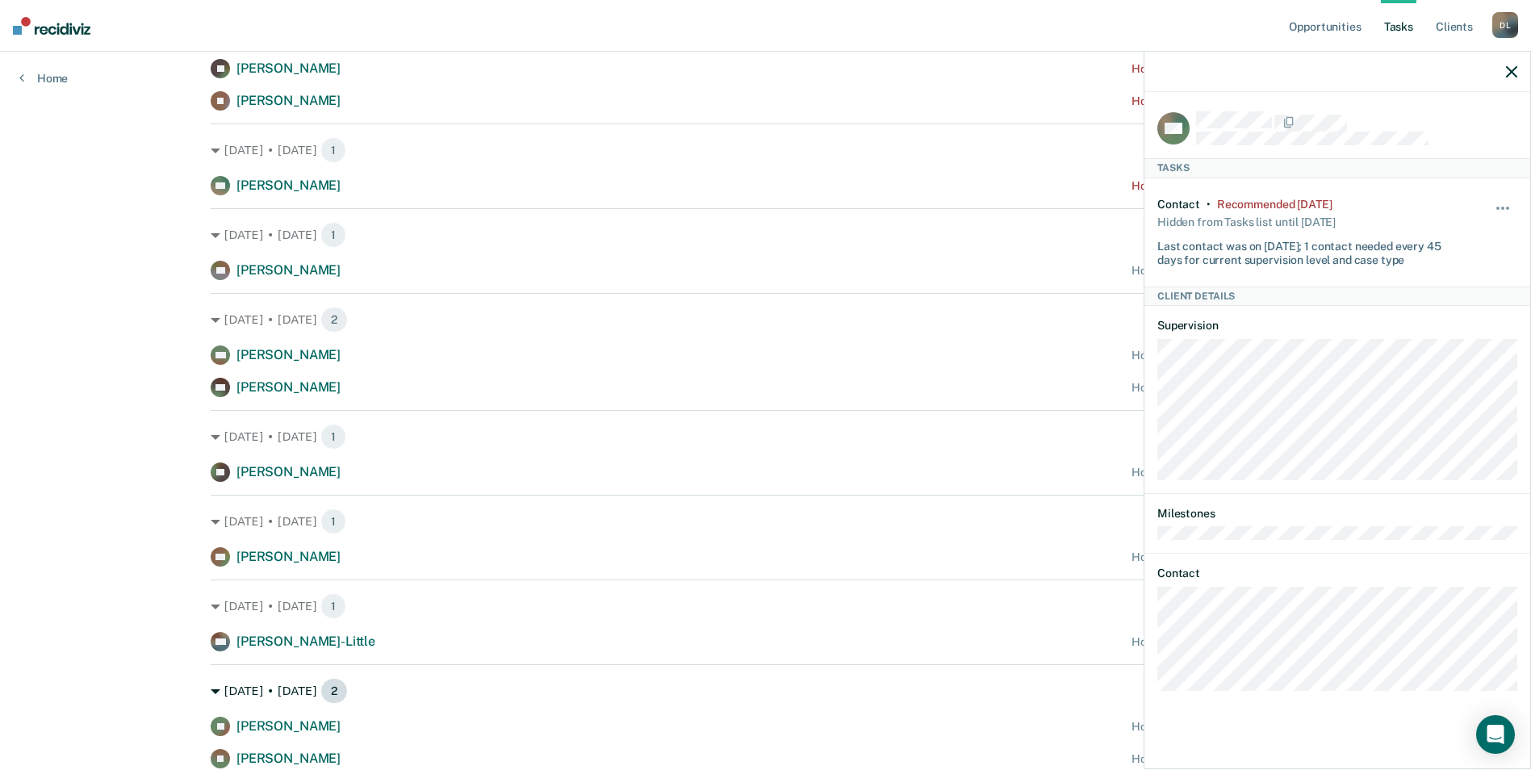
scroll to position [888, 0]
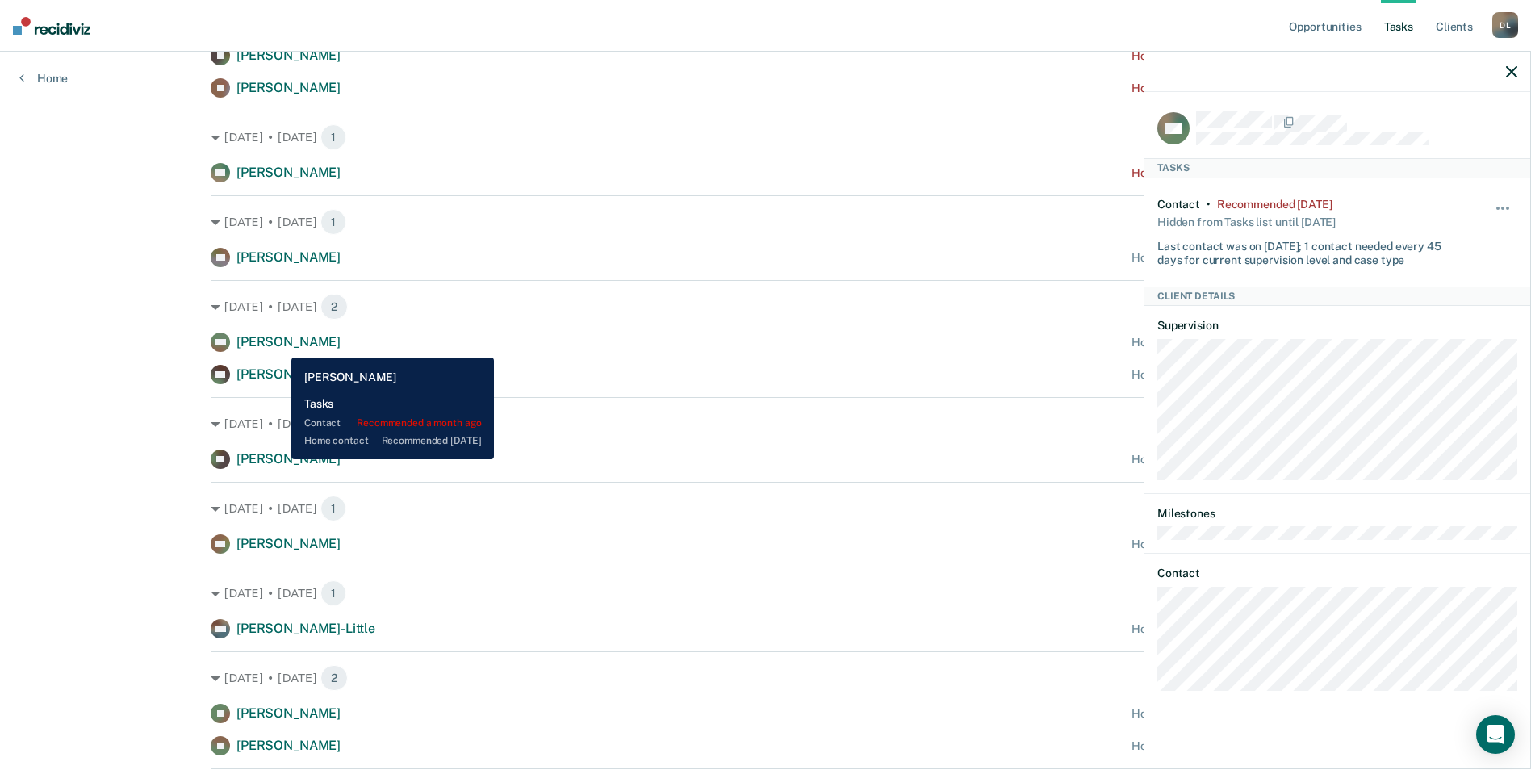
click at [279, 345] on span "[PERSON_NAME]" at bounding box center [288, 341] width 104 height 15
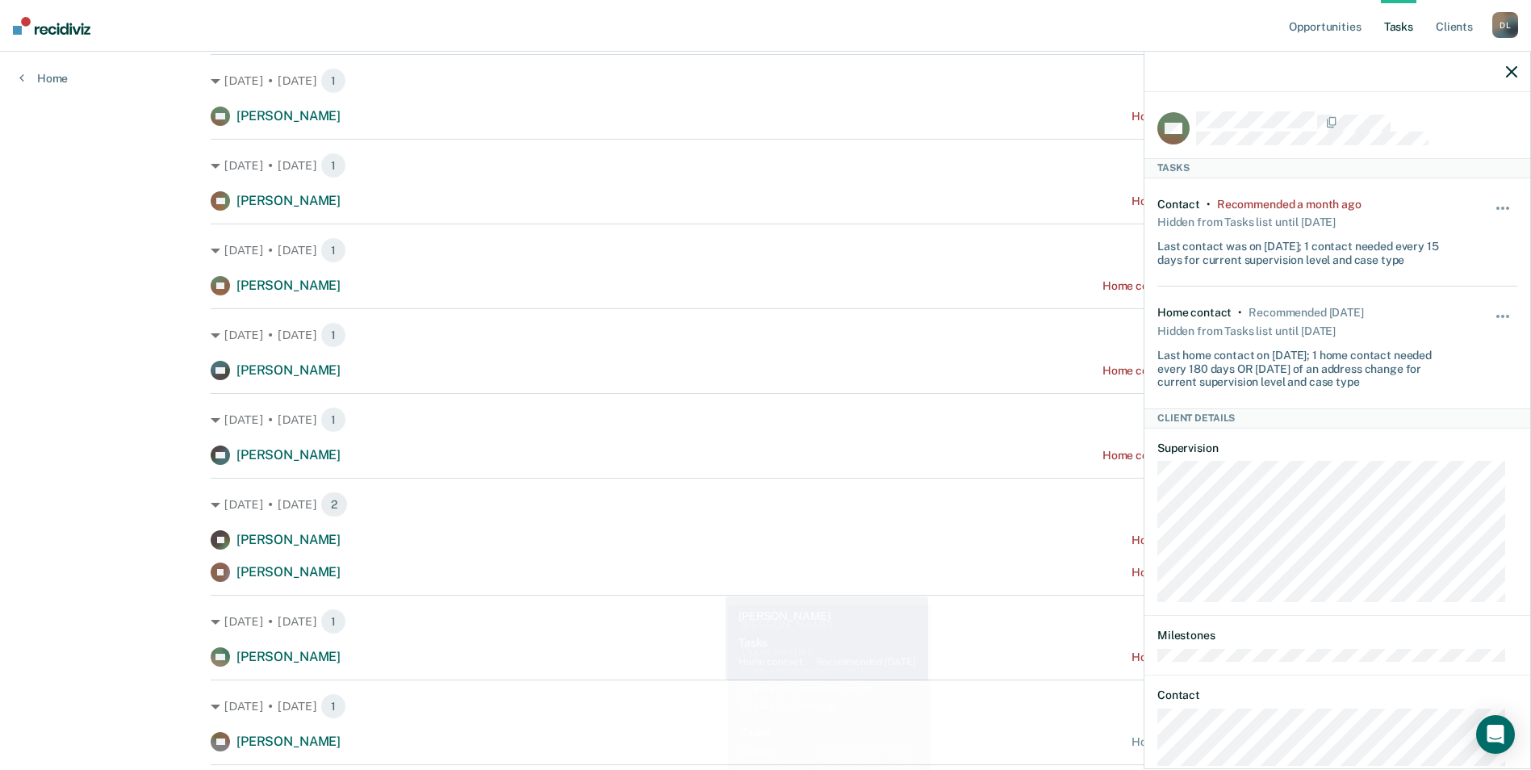
scroll to position [0, 0]
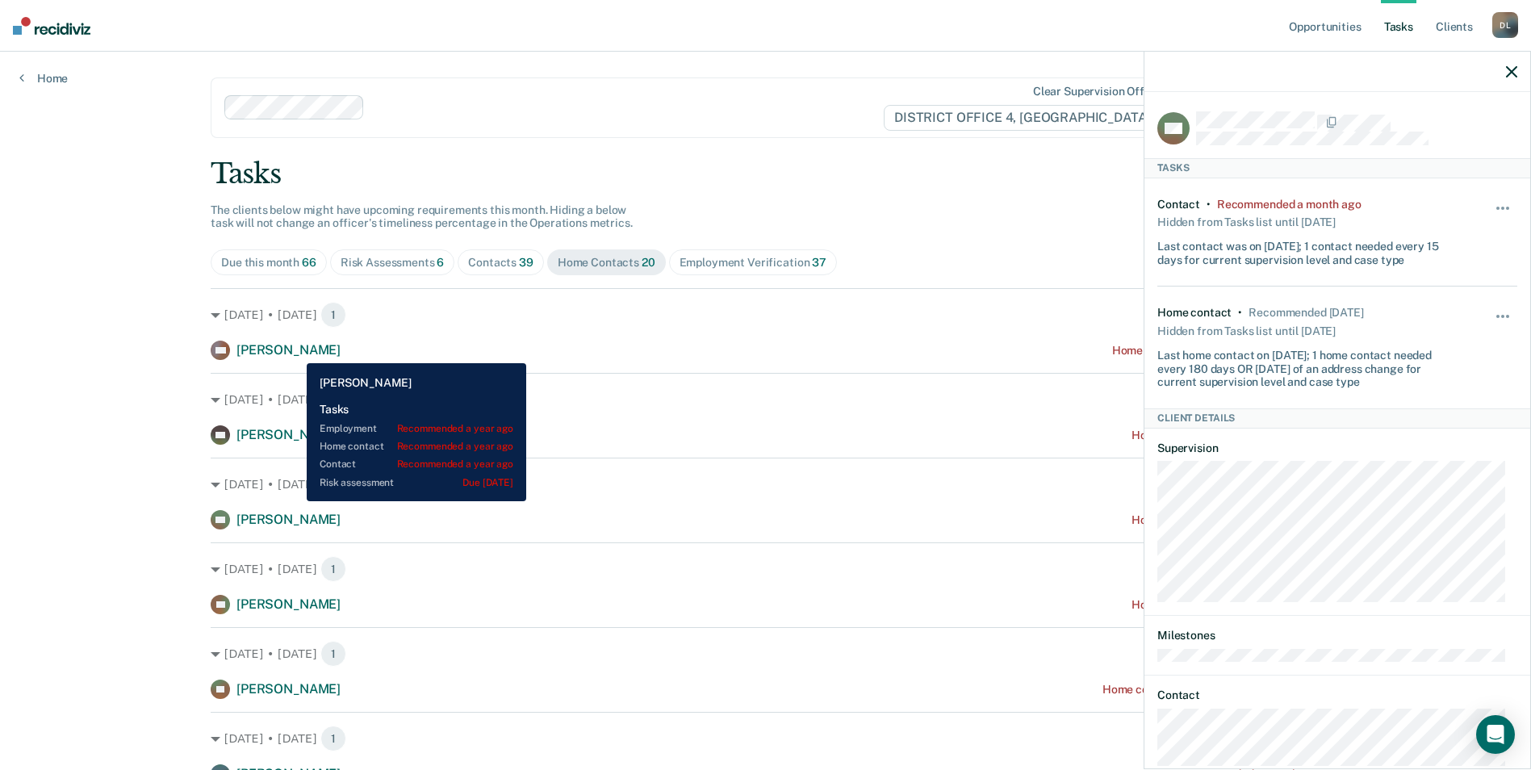
click at [295, 351] on span "[PERSON_NAME]" at bounding box center [288, 349] width 104 height 15
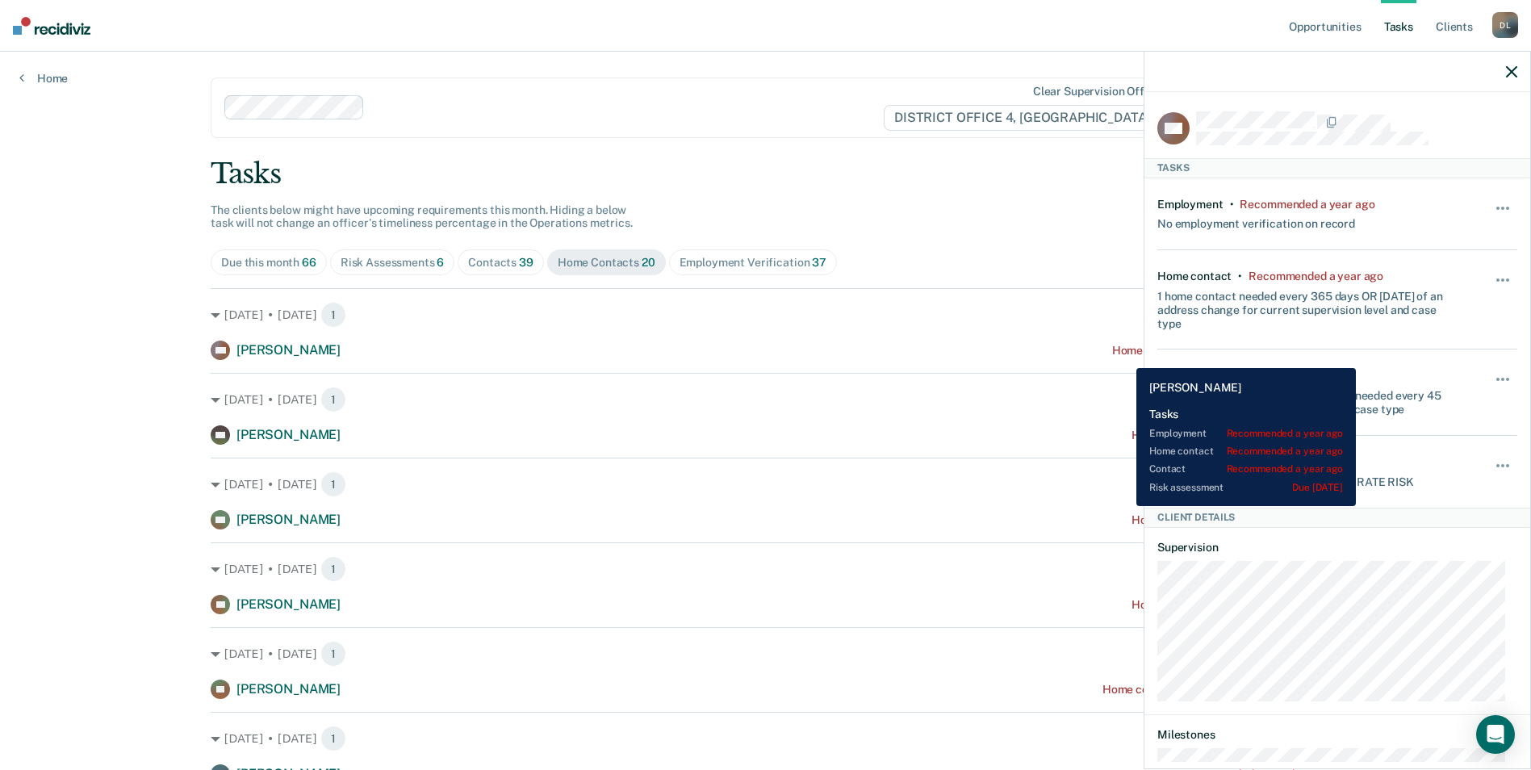
click at [1124, 356] on div "Home contact recommended a year ago" at bounding box center [1216, 351] width 208 height 14
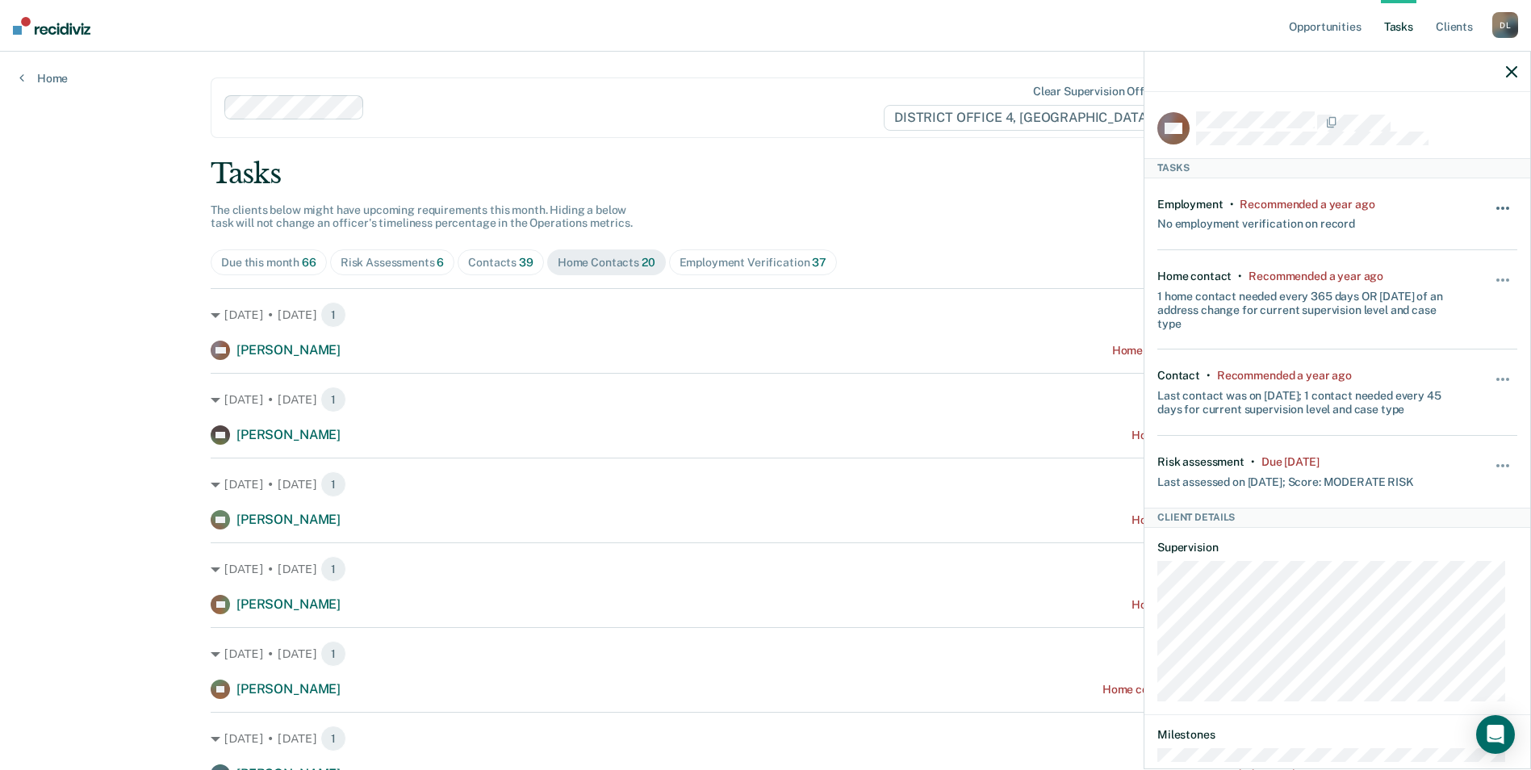
click at [1490, 205] on button "button" at bounding box center [1503, 216] width 27 height 26
click at [1464, 303] on button "30 days" at bounding box center [1459, 311] width 116 height 26
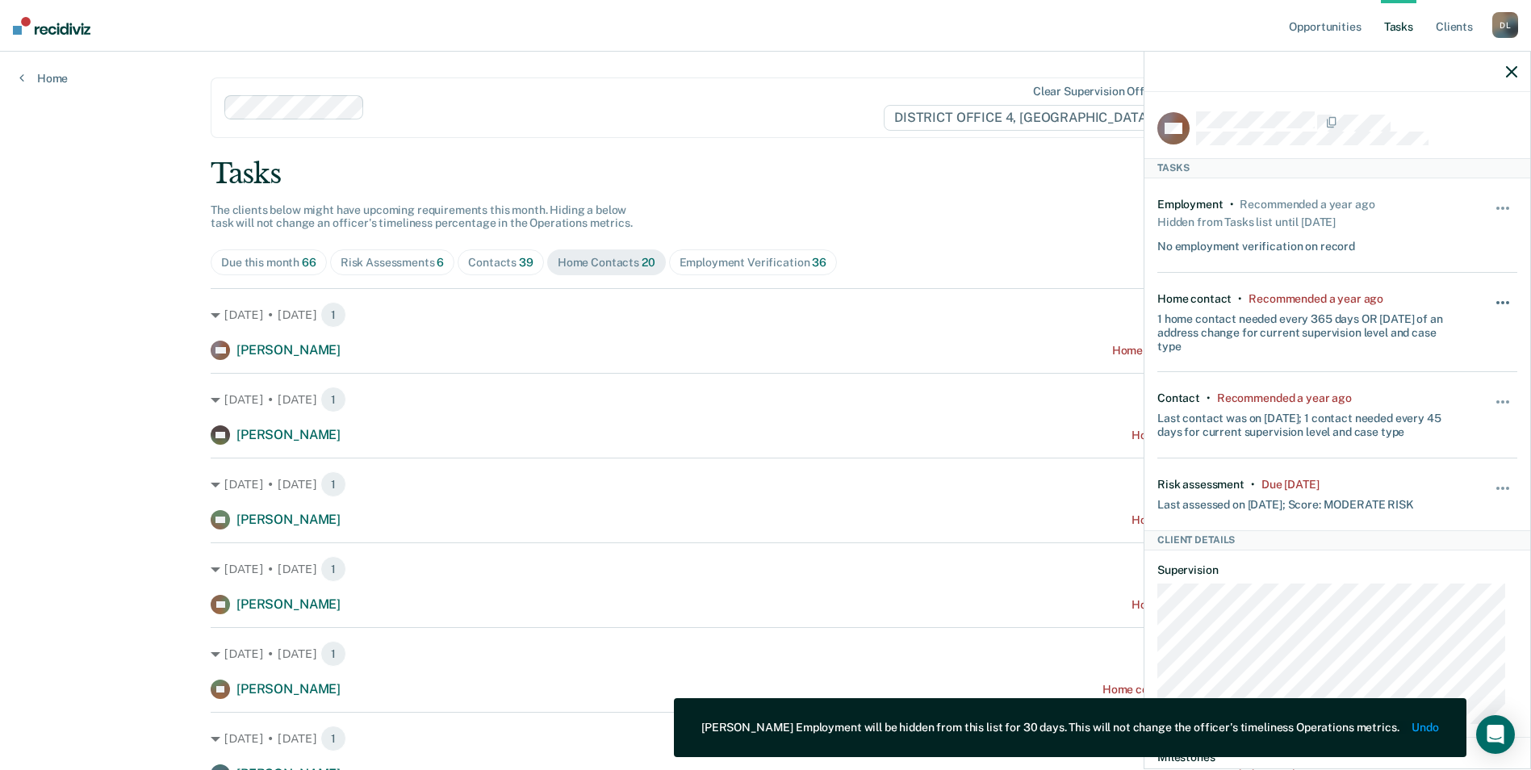
click at [1496, 298] on button "button" at bounding box center [1503, 311] width 27 height 26
click at [1460, 398] on button "30 days" at bounding box center [1459, 406] width 116 height 26
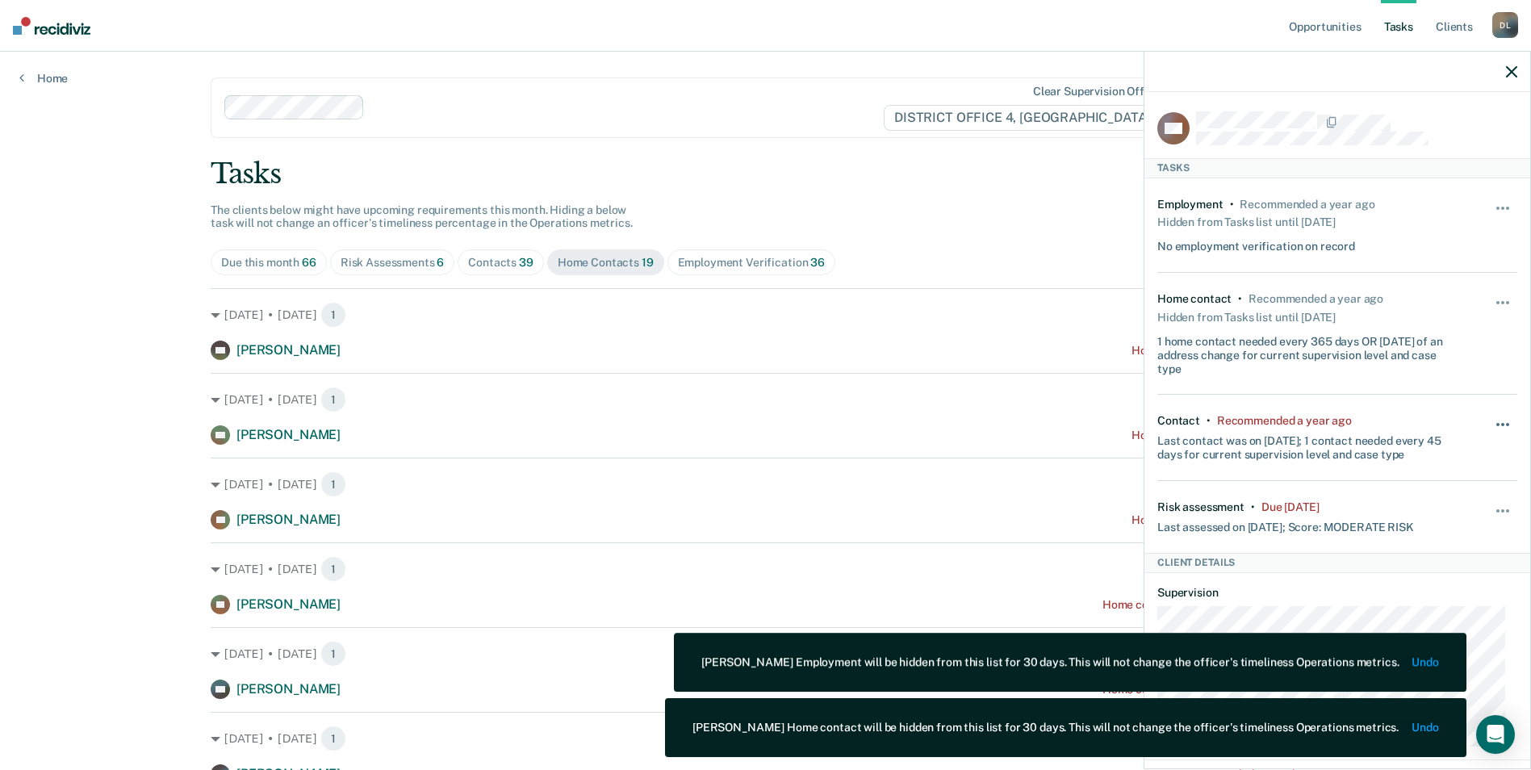
click at [1490, 425] on button "button" at bounding box center [1503, 433] width 27 height 26
click at [1465, 522] on button "30 days" at bounding box center [1459, 528] width 116 height 26
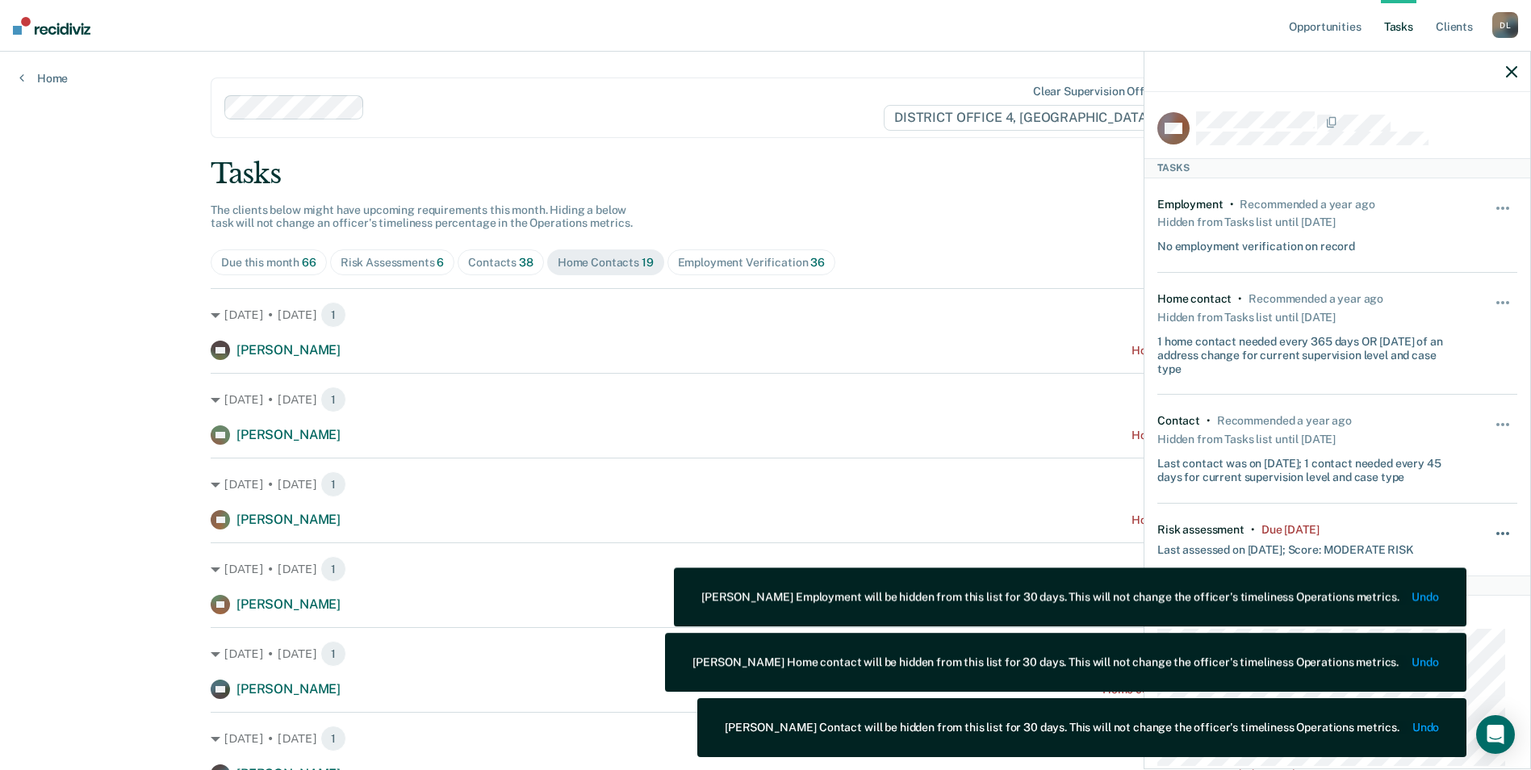
click at [1501, 532] on span "button" at bounding box center [1502, 533] width 3 height 3
click at [1458, 629] on button "30 days" at bounding box center [1459, 636] width 116 height 26
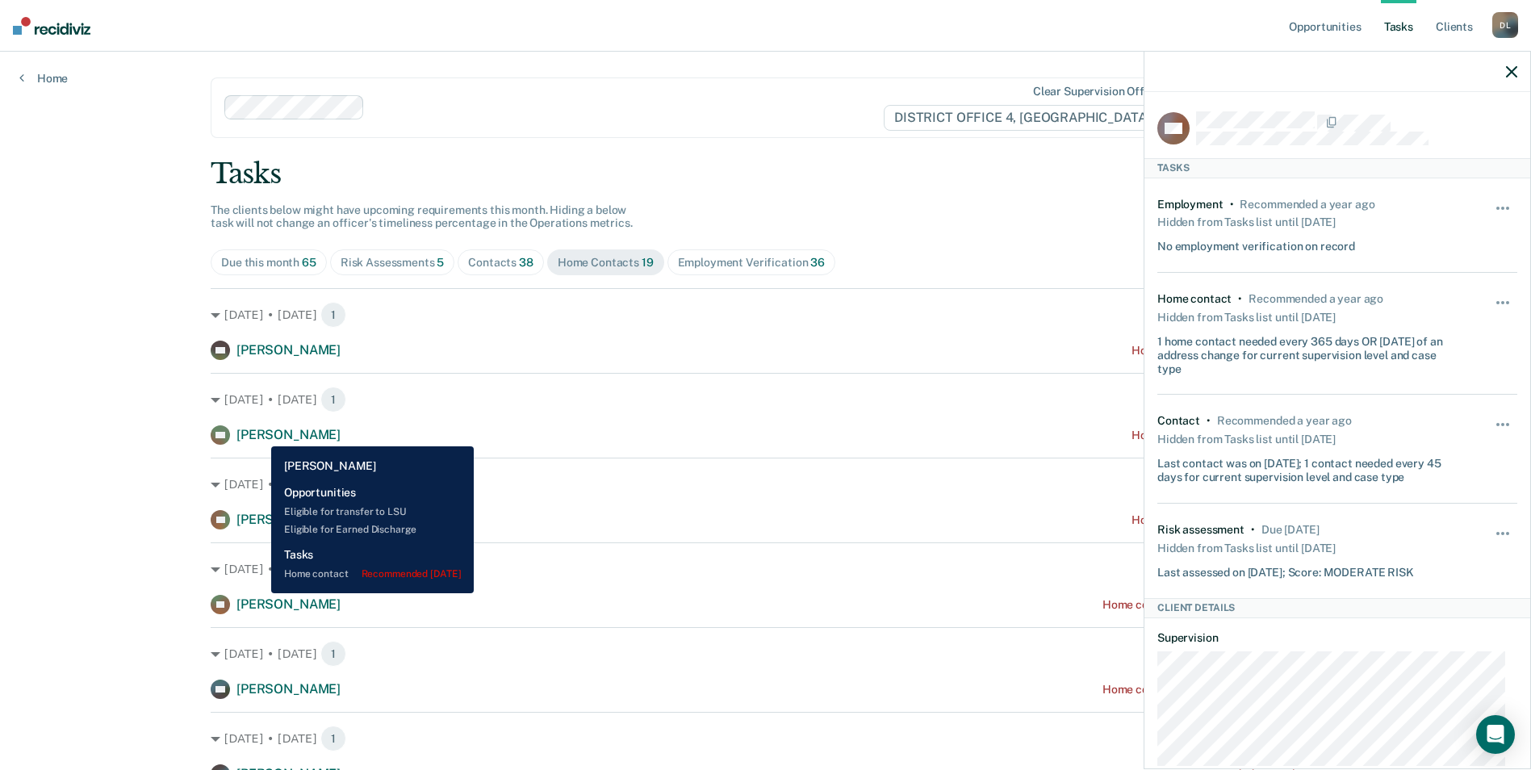
click at [259, 434] on span "[PERSON_NAME]" at bounding box center [288, 434] width 104 height 15
